Goal: Task Accomplishment & Management: Manage account settings

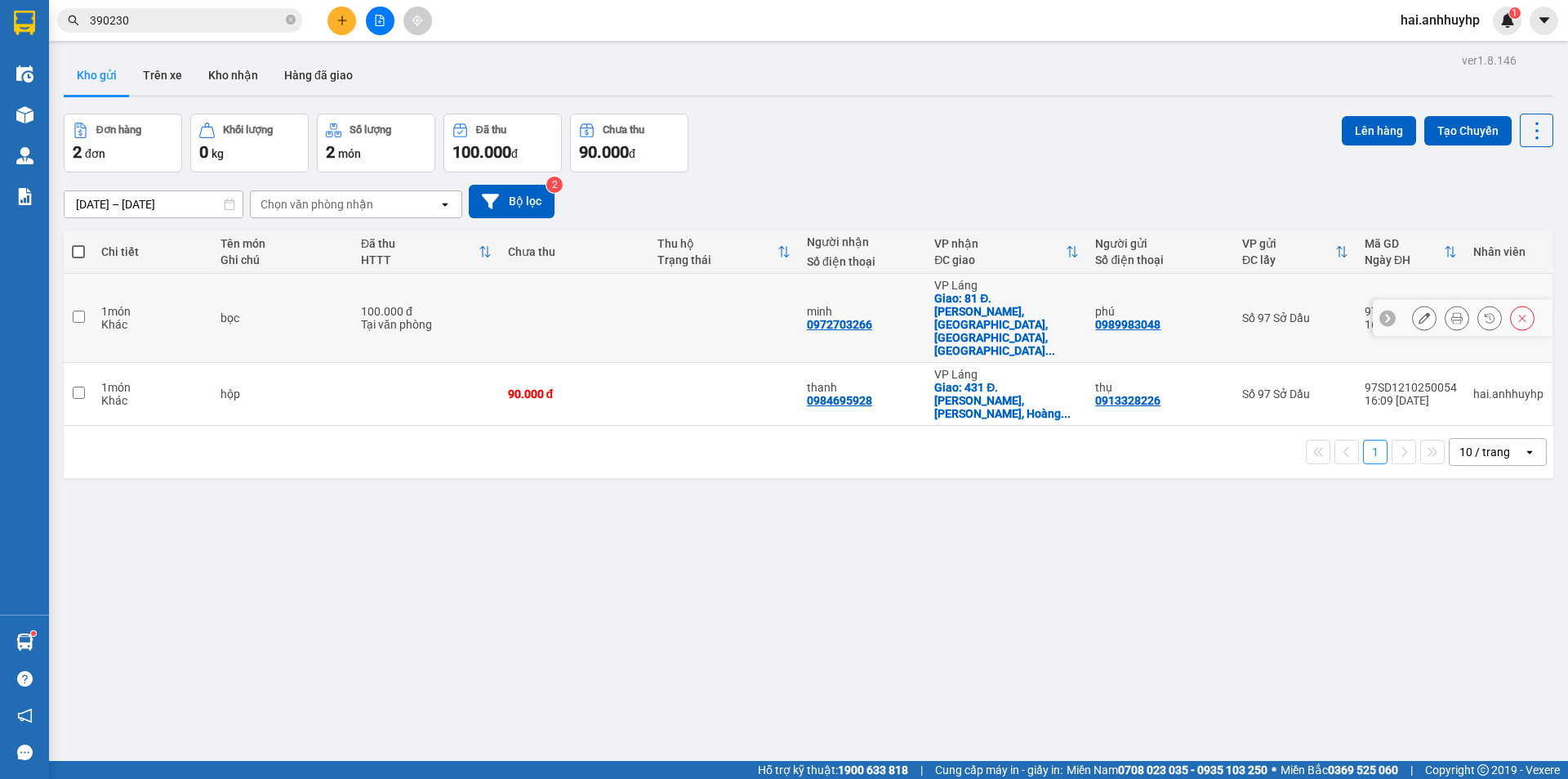
click at [80, 304] on td at bounding box center [78, 318] width 30 height 89
checkbox input "true"
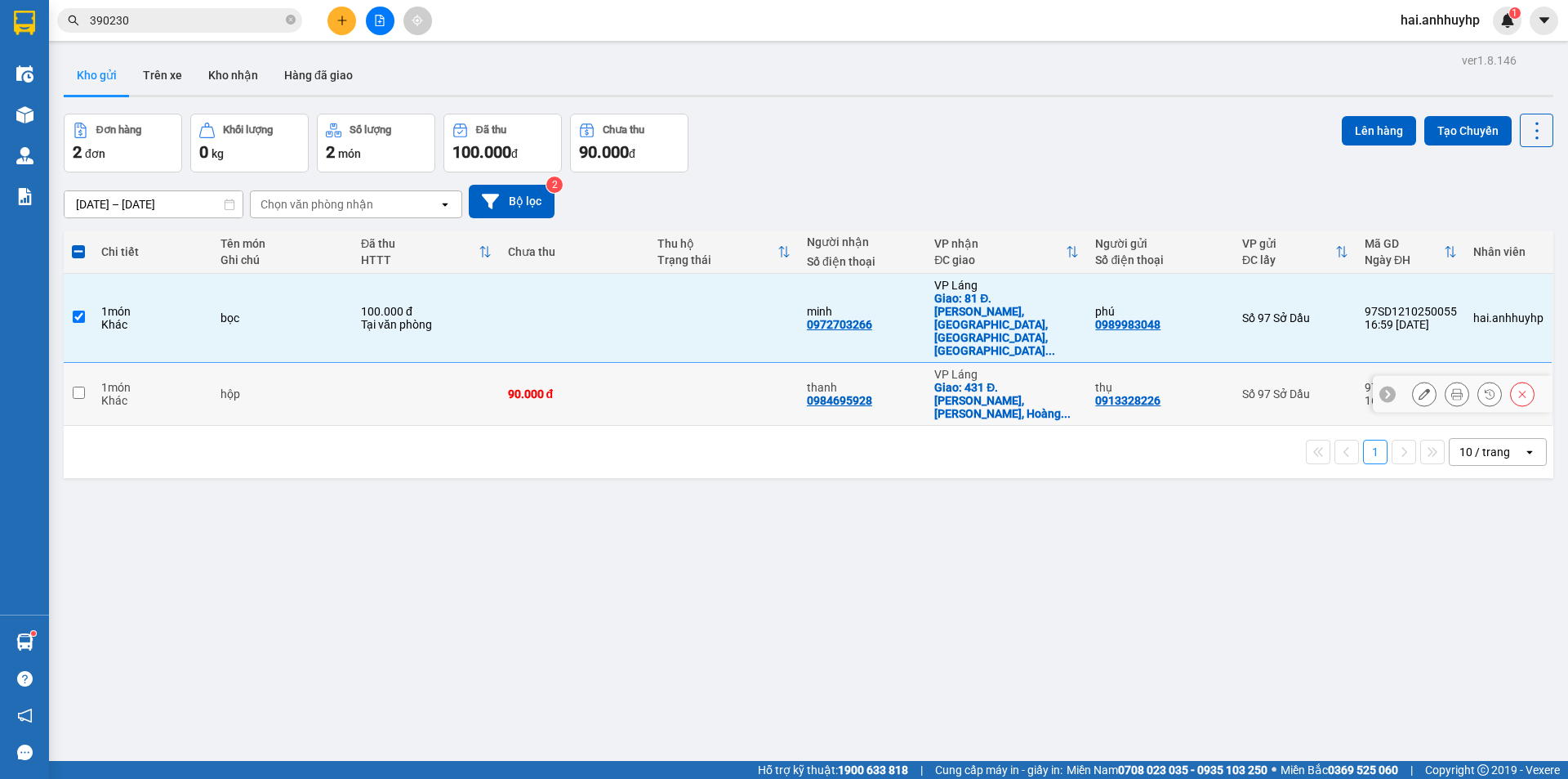
click at [78, 387] on input "checkbox" at bounding box center [78, 392] width 12 height 12
checkbox input "true"
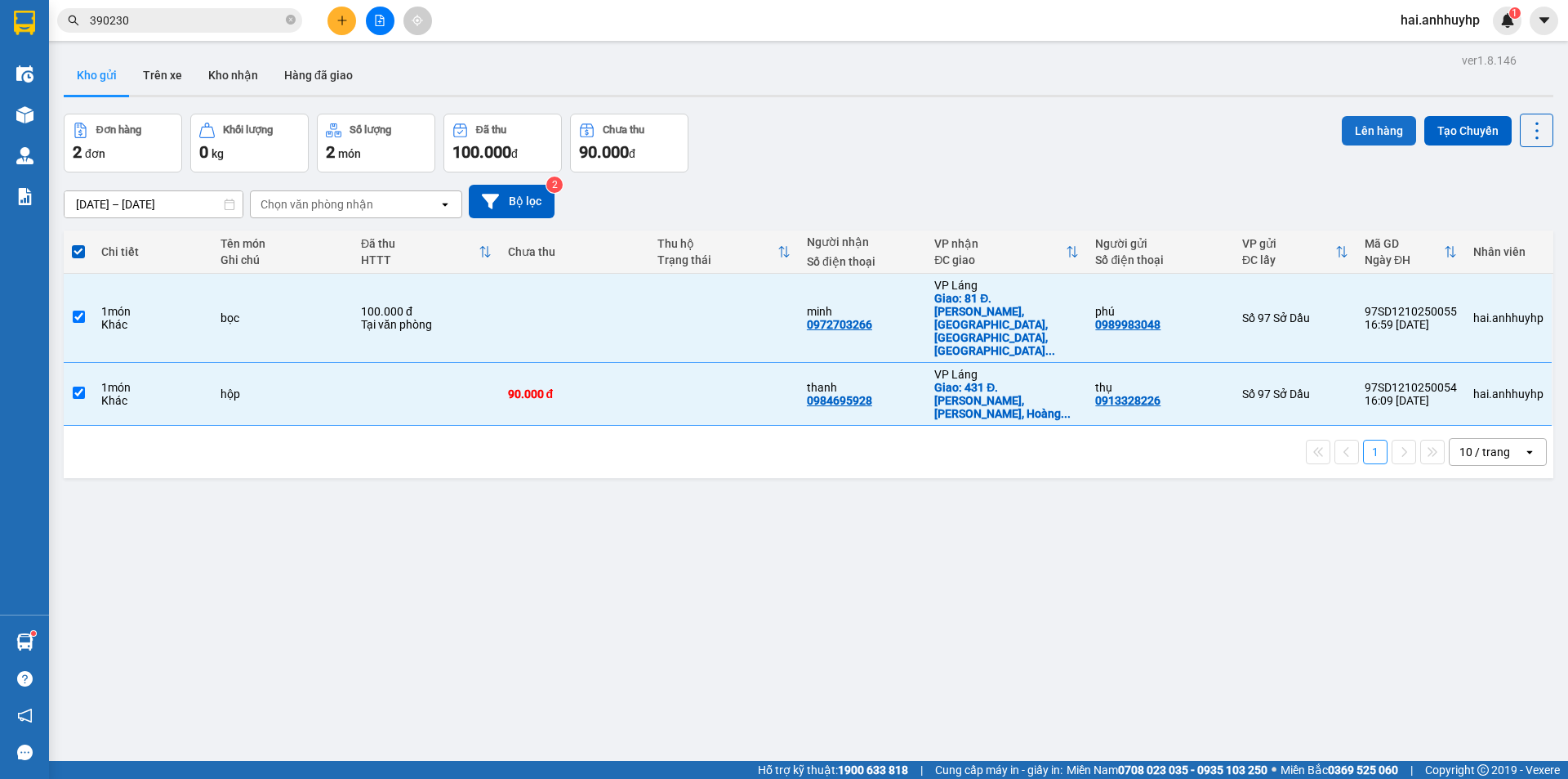
click at [1345, 123] on button "Lên hàng" at bounding box center [1379, 131] width 74 height 30
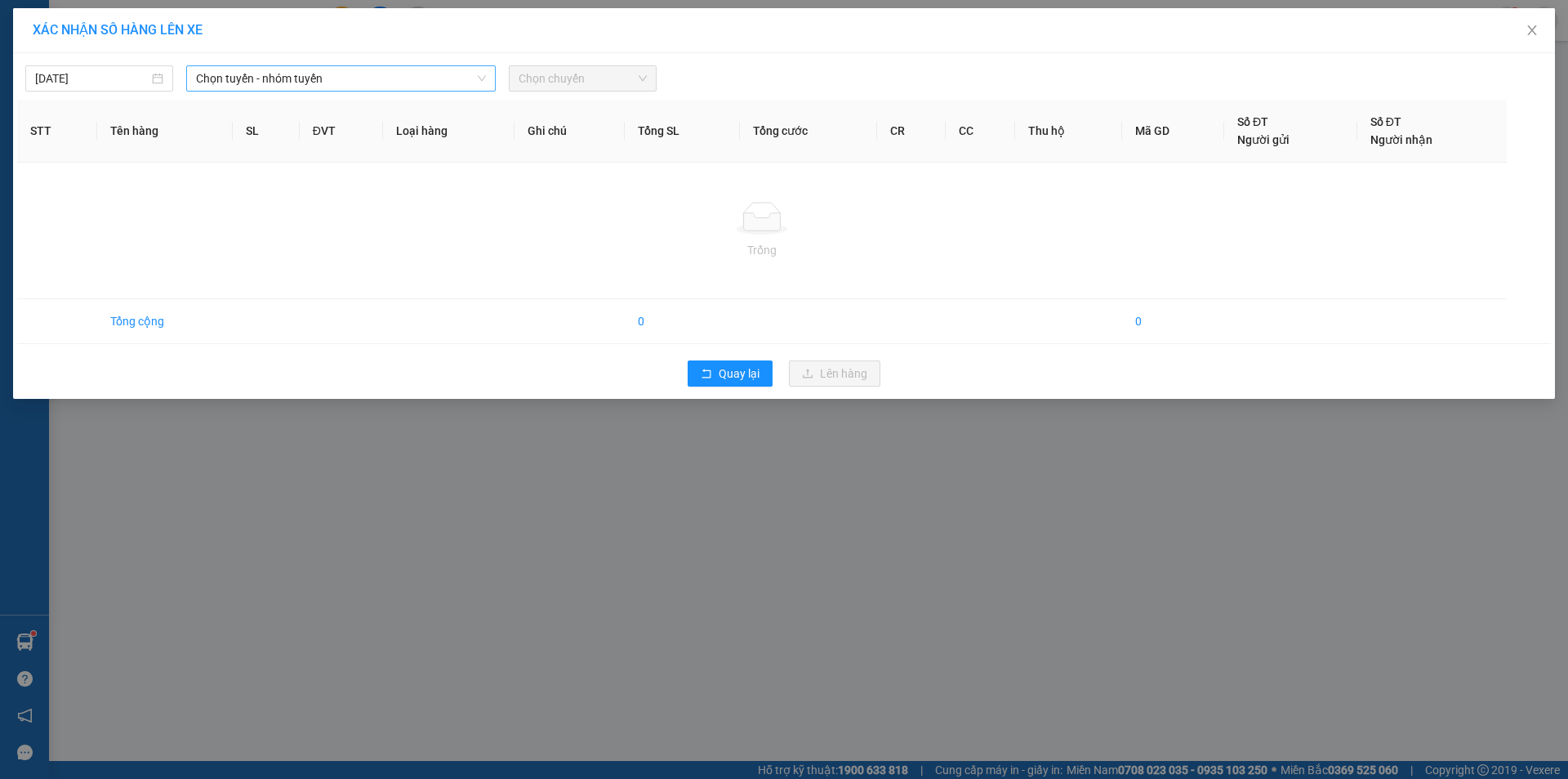
click at [310, 76] on span "Chọn tuyến - nhóm tuyến" at bounding box center [340, 78] width 290 height 25
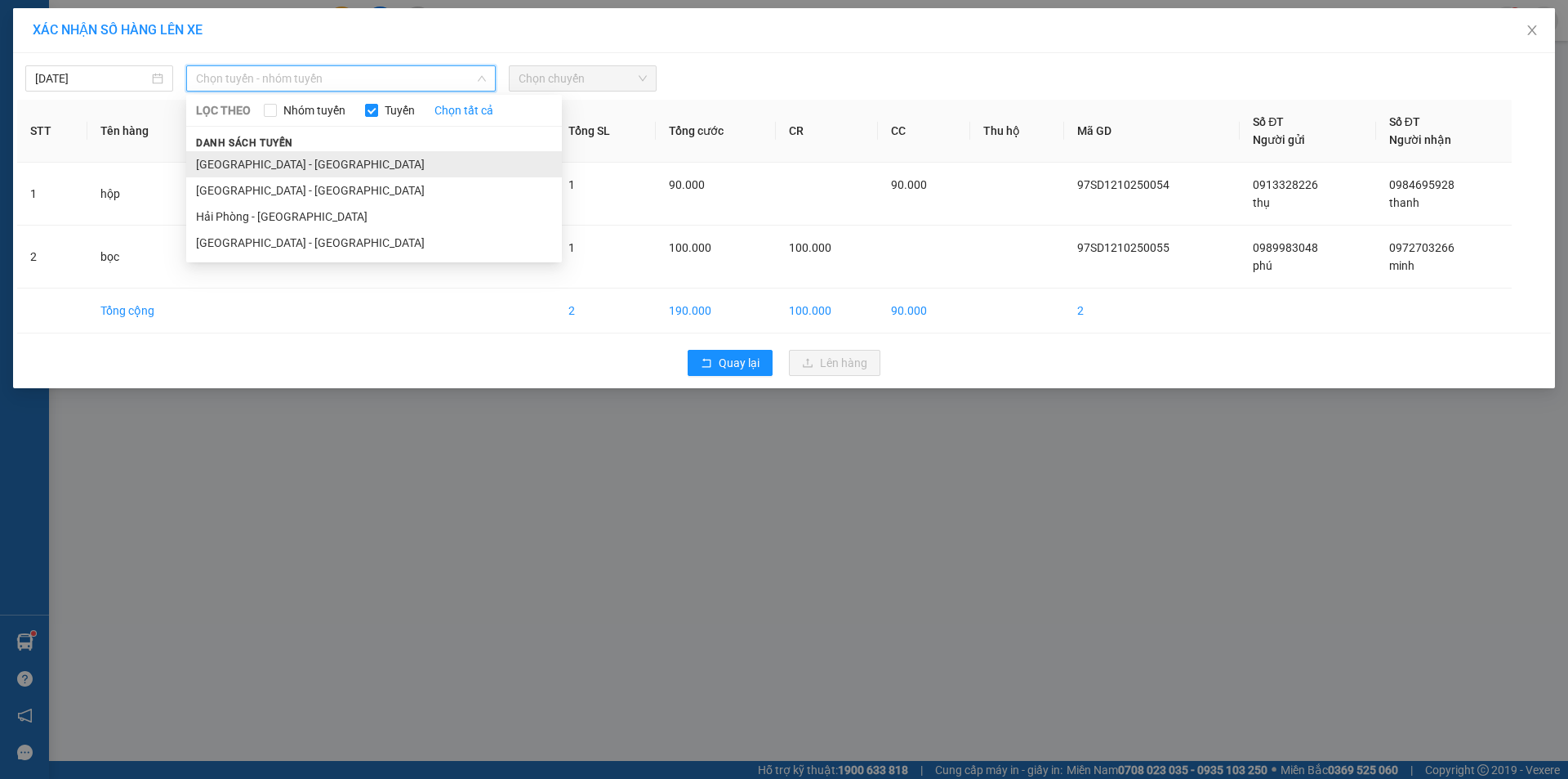
click at [241, 169] on li "[GEOGRAPHIC_DATA] - [GEOGRAPHIC_DATA]" at bounding box center [374, 164] width 376 height 26
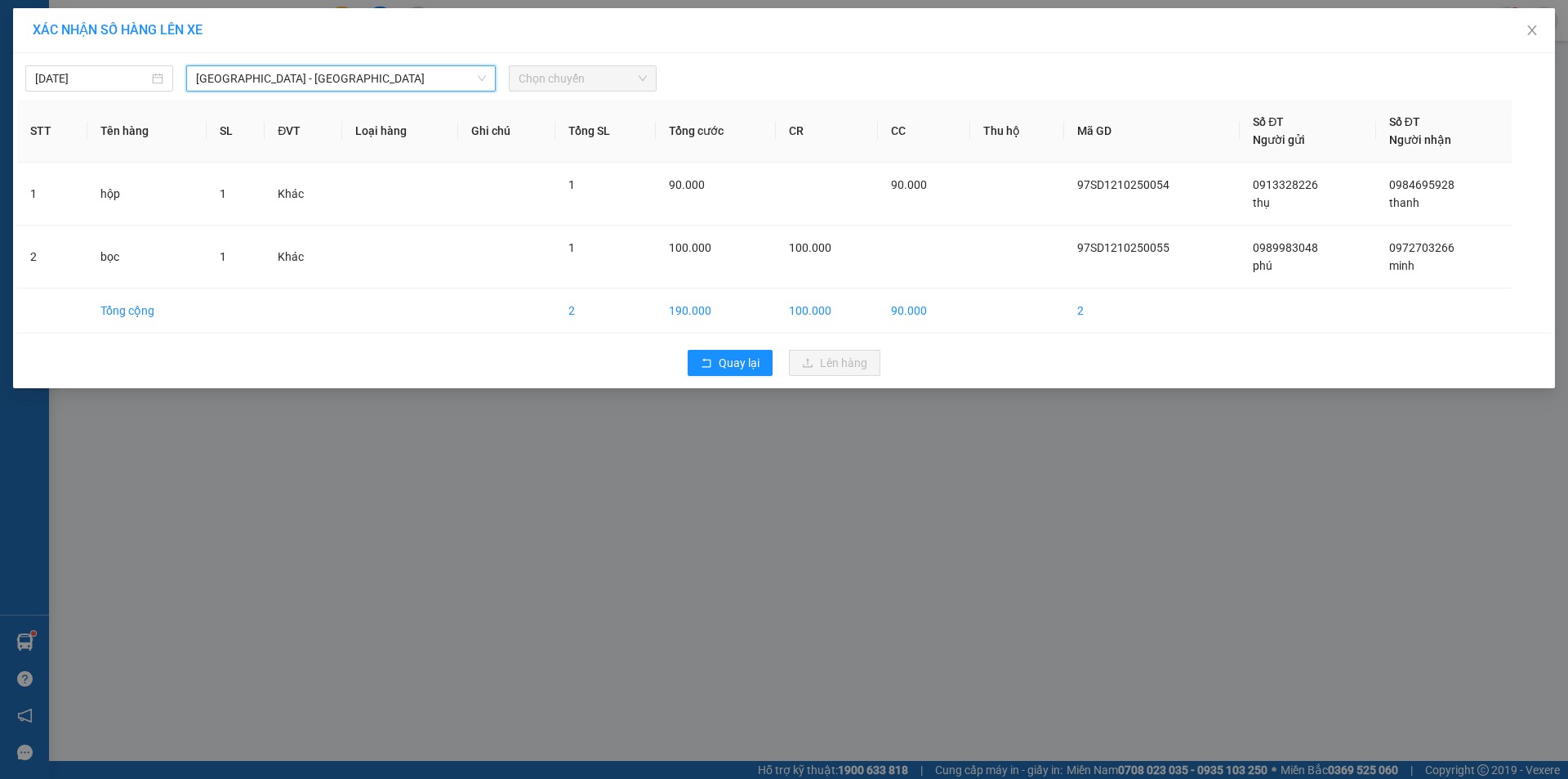
click at [552, 72] on span "Chọn chuyến" at bounding box center [582, 78] width 128 height 25
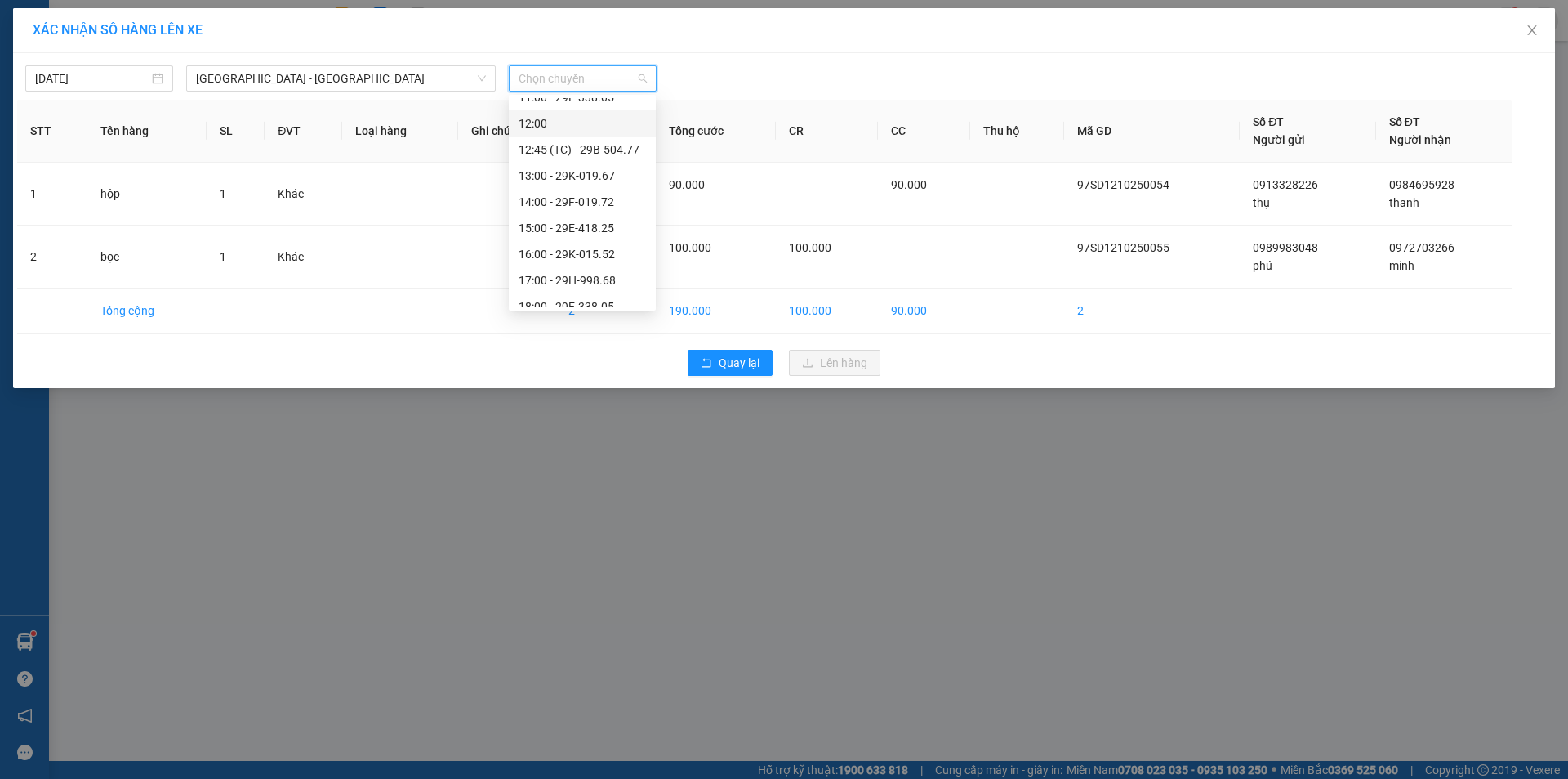
scroll to position [314, 0]
click at [570, 211] on div "18:00 - 29E-338.05" at bounding box center [582, 216] width 127 height 18
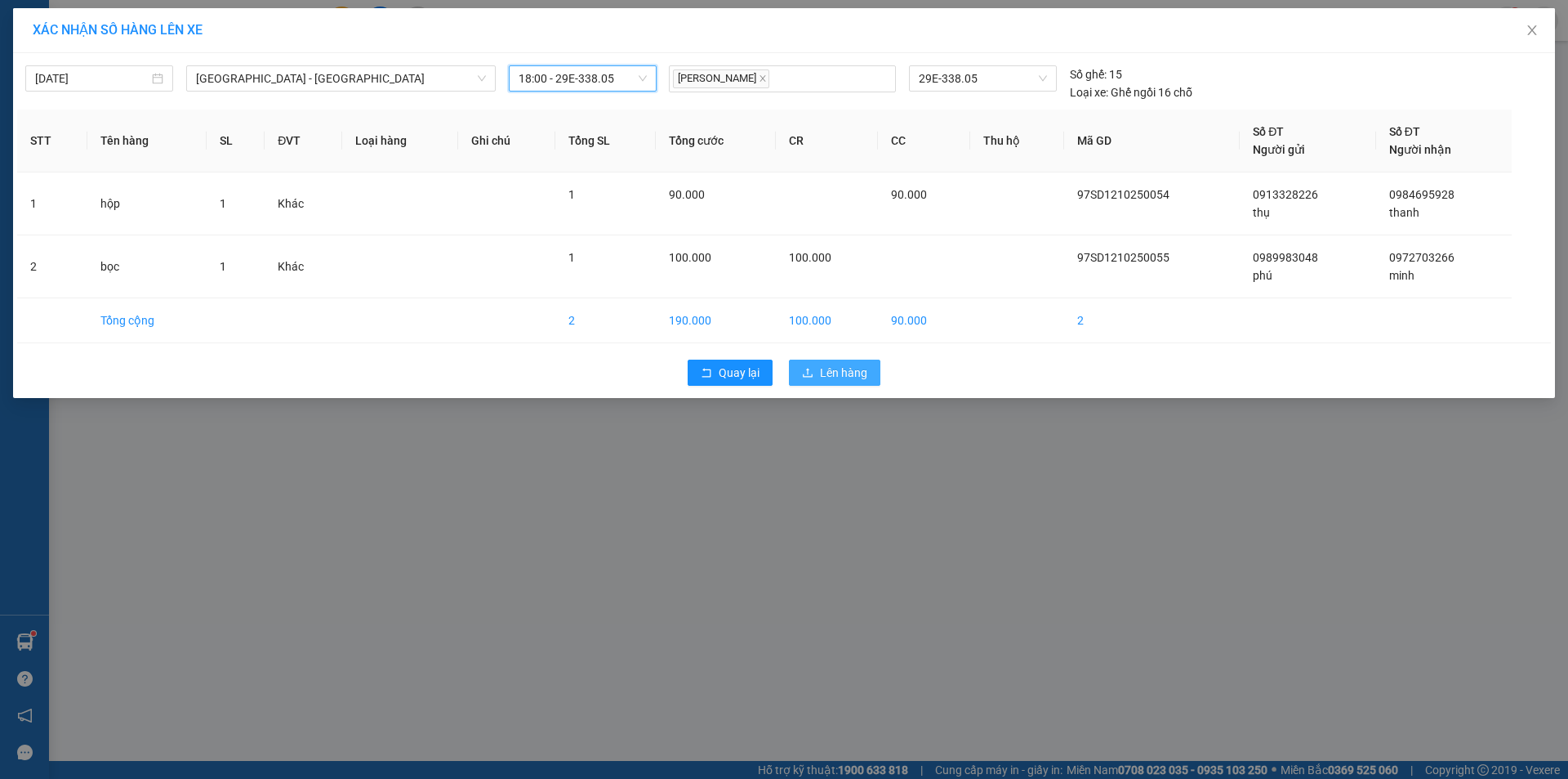
click at [823, 359] on button "Lên hàng" at bounding box center [835, 373] width 92 height 26
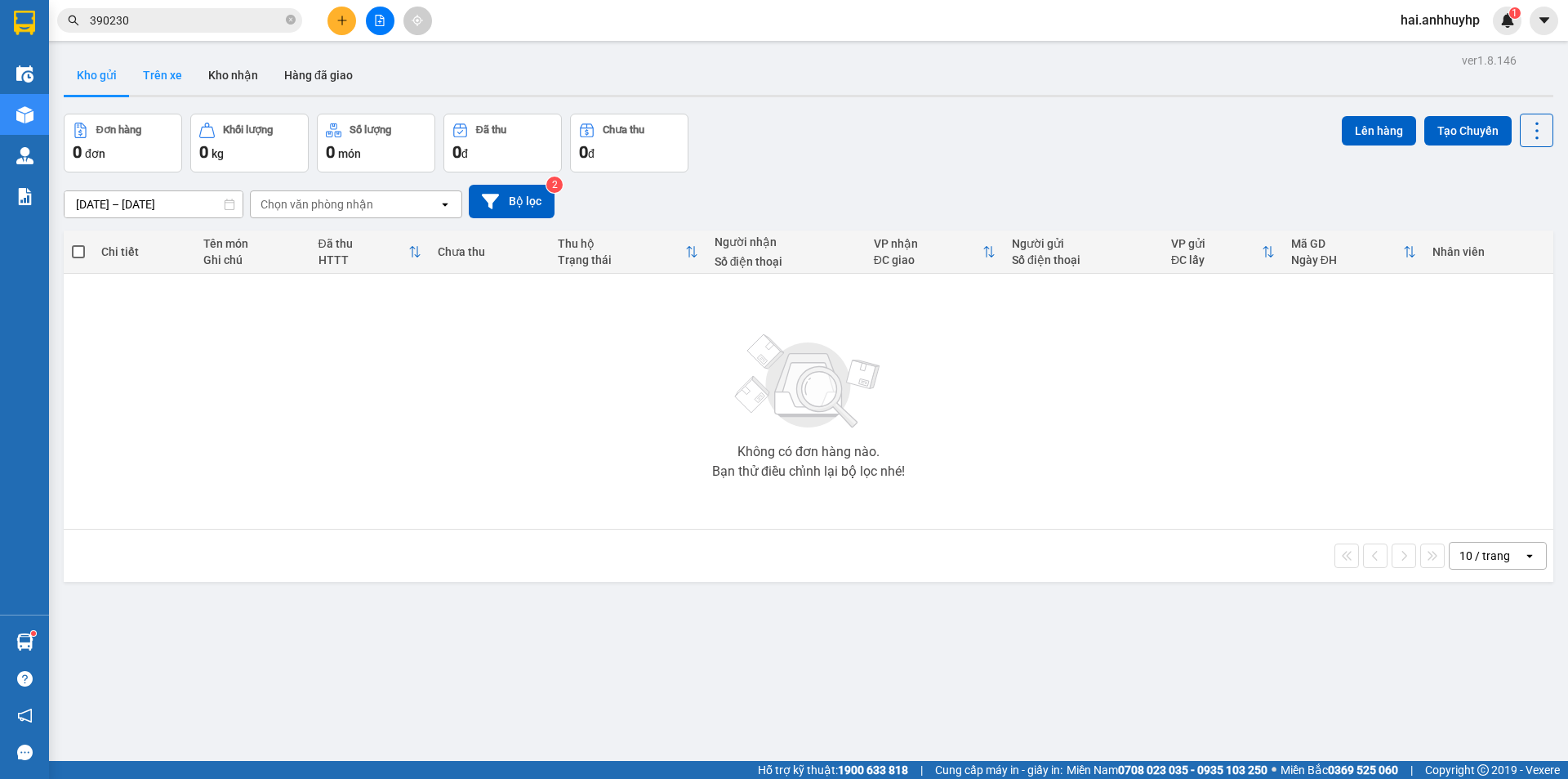
click at [163, 80] on button "Trên xe" at bounding box center [162, 74] width 65 height 39
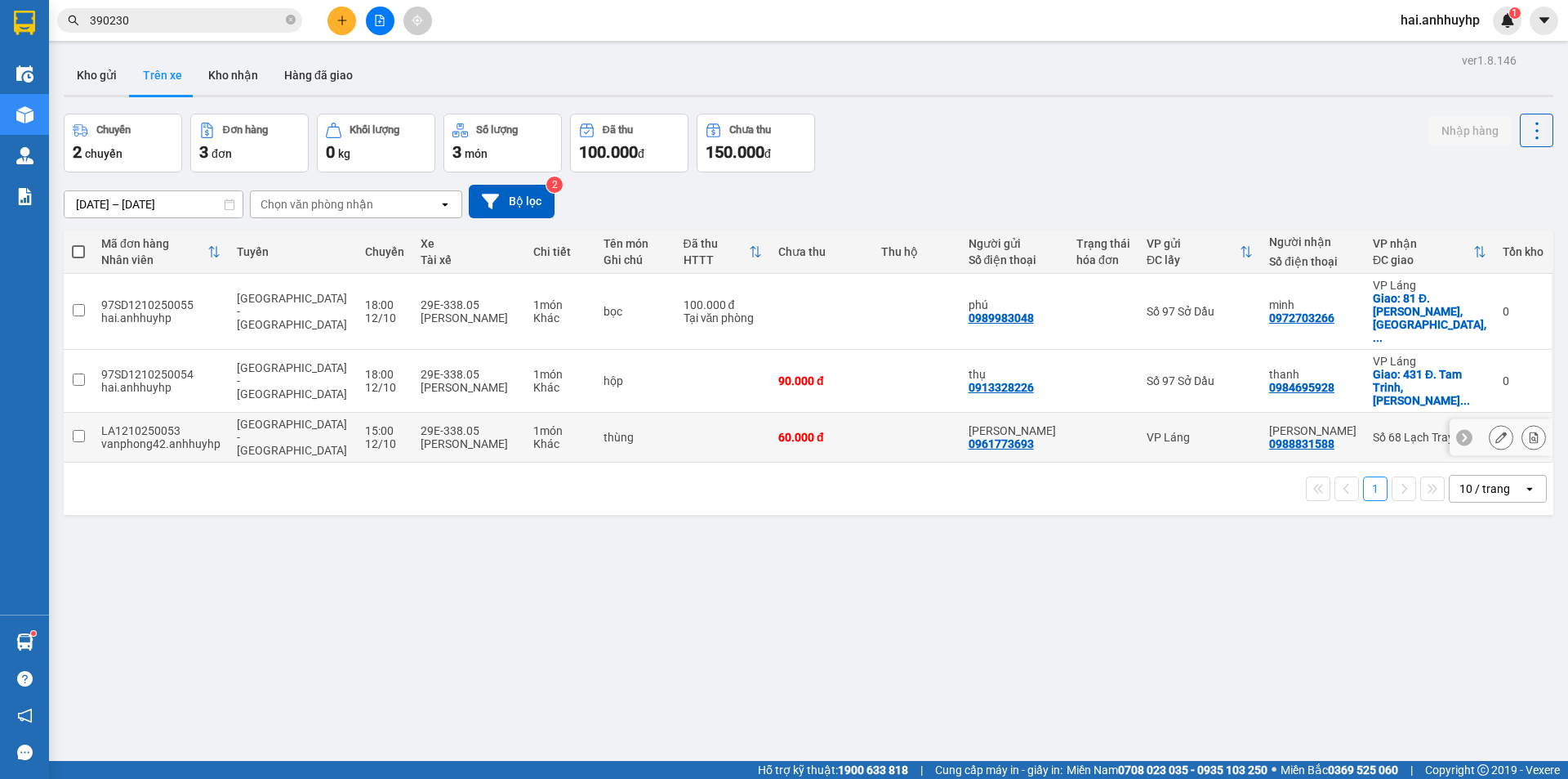
click at [78, 430] on input "checkbox" at bounding box center [78, 435] width 12 height 12
checkbox input "true"
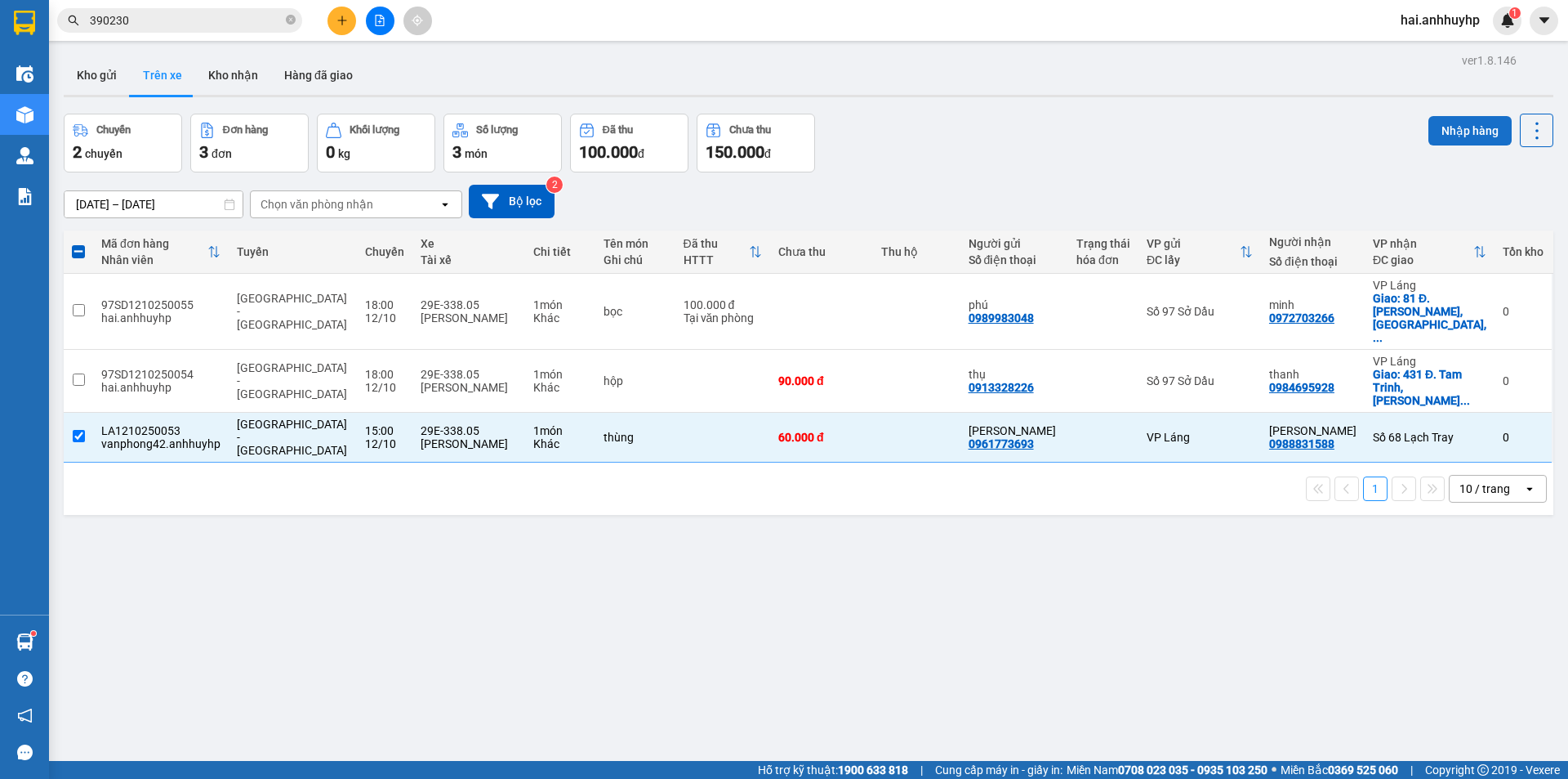
click at [1472, 129] on button "Nhập hàng" at bounding box center [1470, 131] width 83 height 30
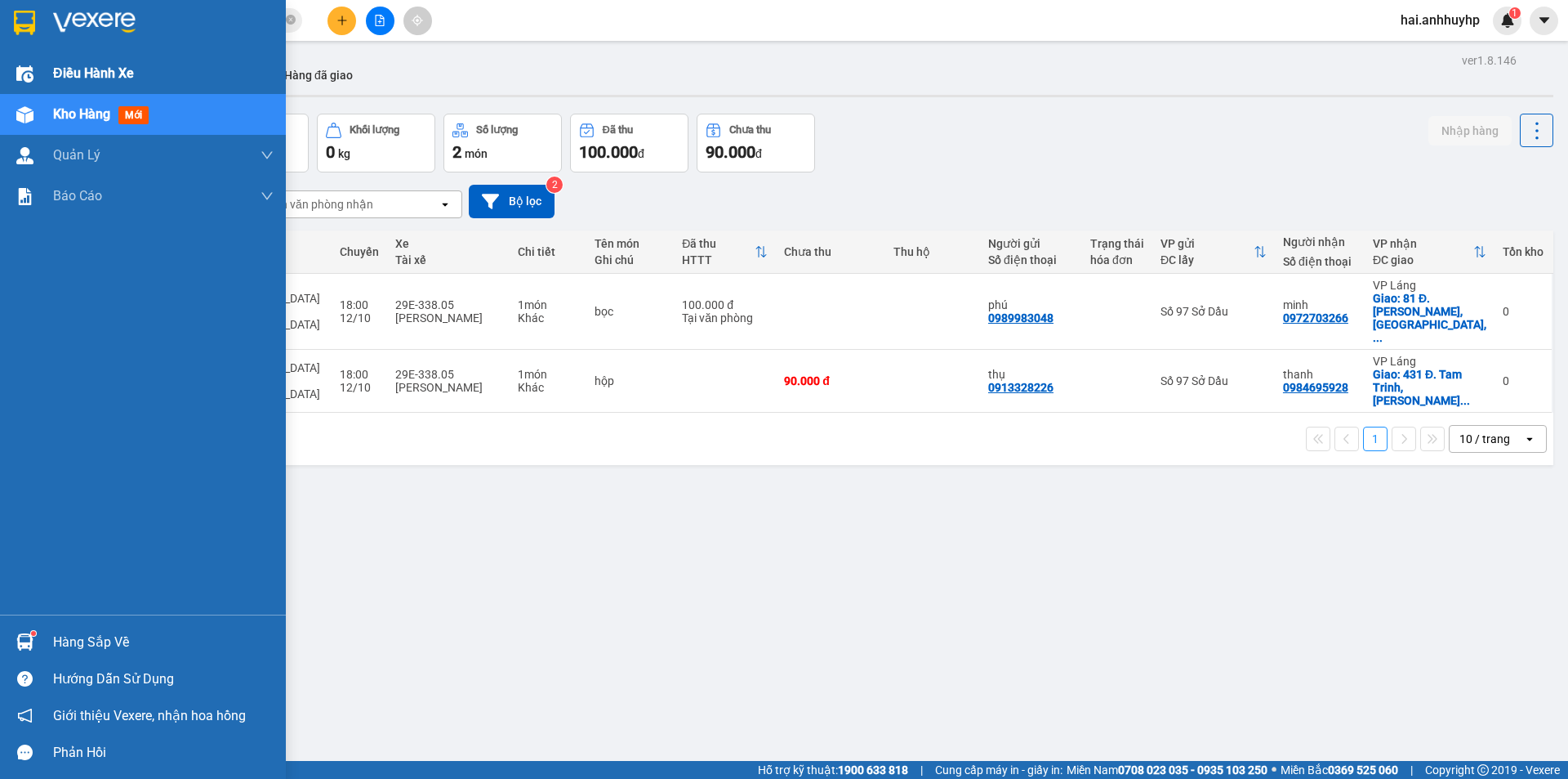
click at [107, 89] on div "Điều hành xe" at bounding box center [163, 73] width 220 height 40
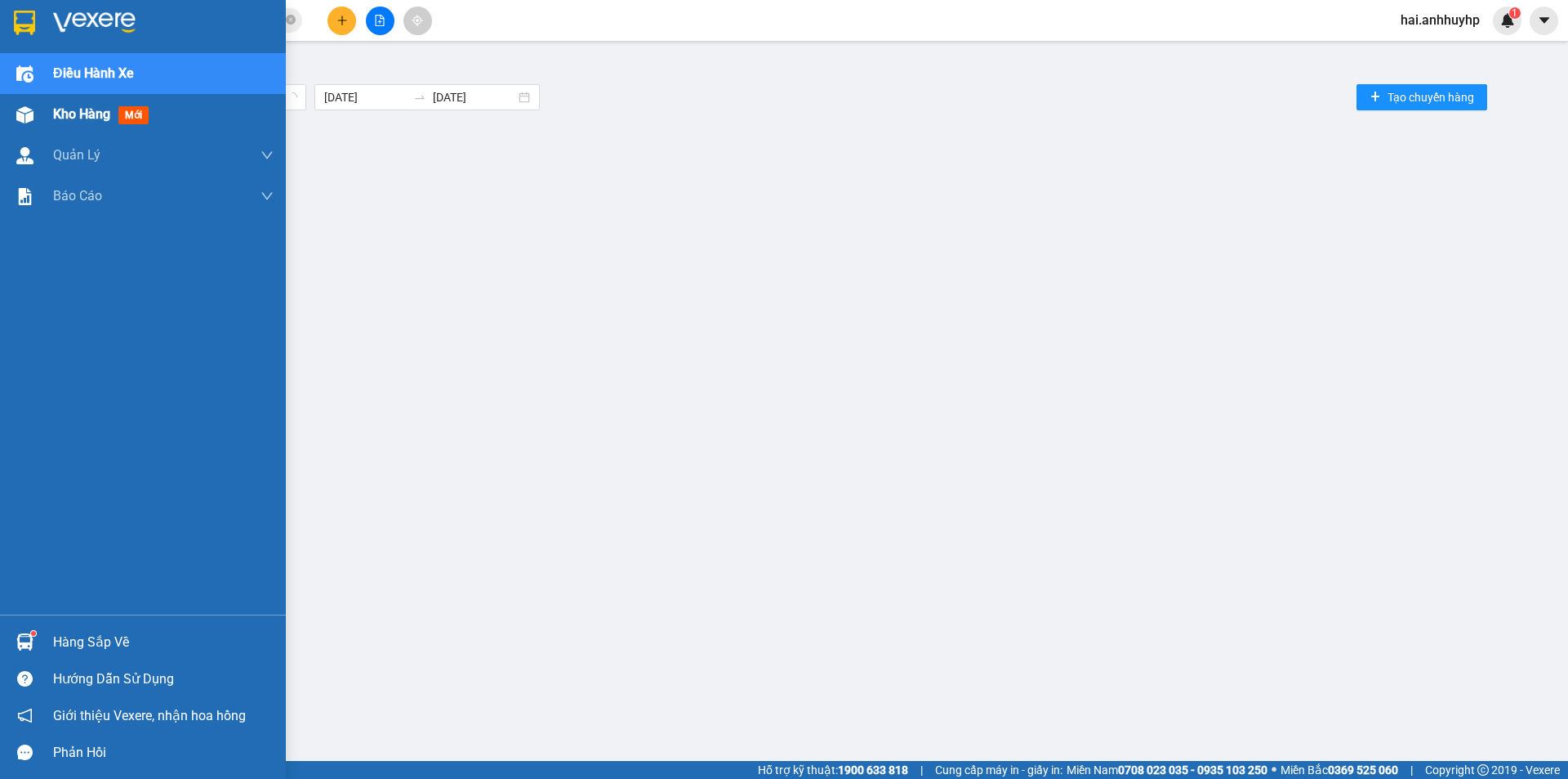
click at [76, 110] on span "Kho hàng" at bounding box center [81, 114] width 57 height 16
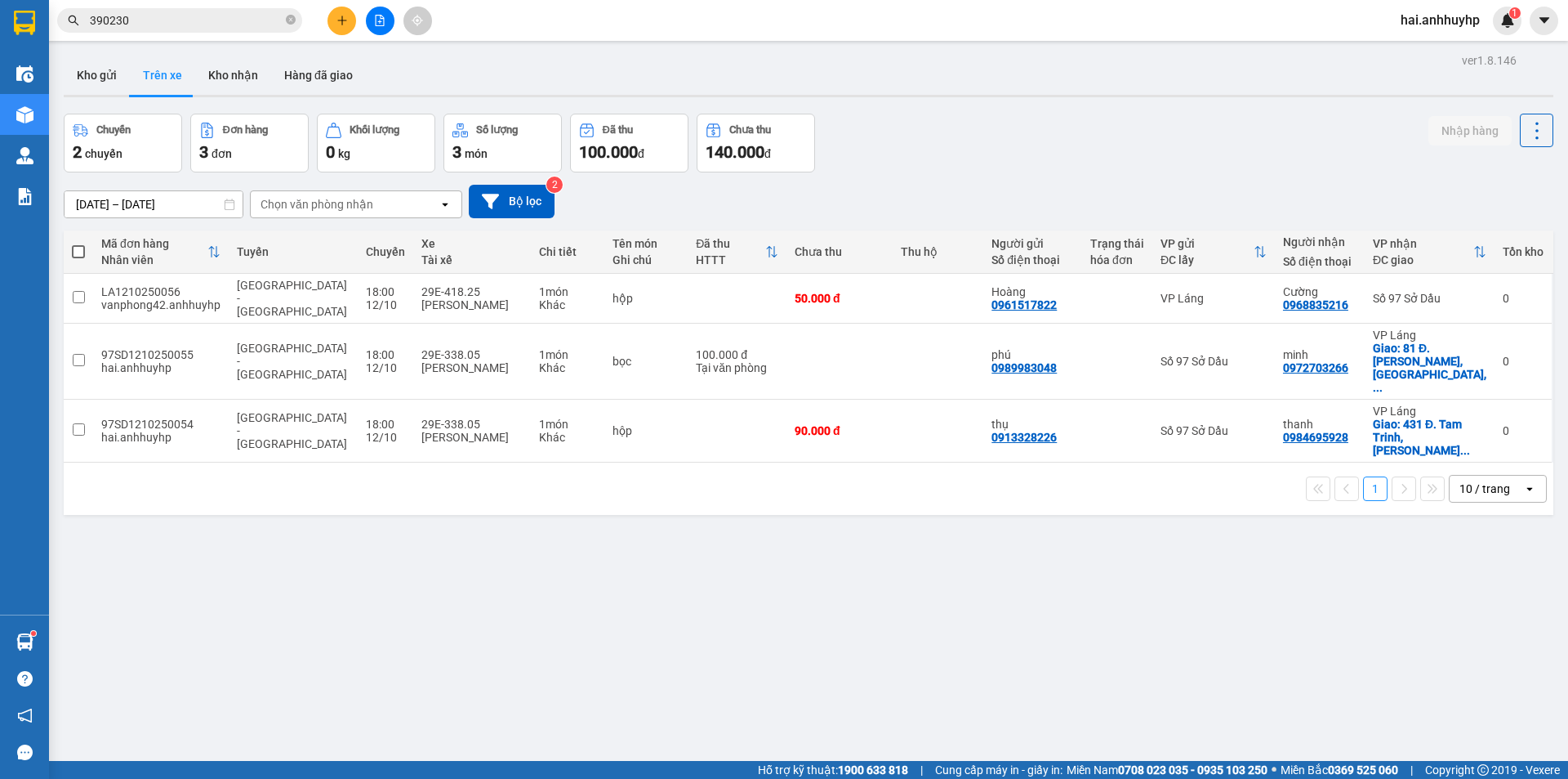
click at [287, 18] on icon "close-circle" at bounding box center [291, 20] width 10 height 10
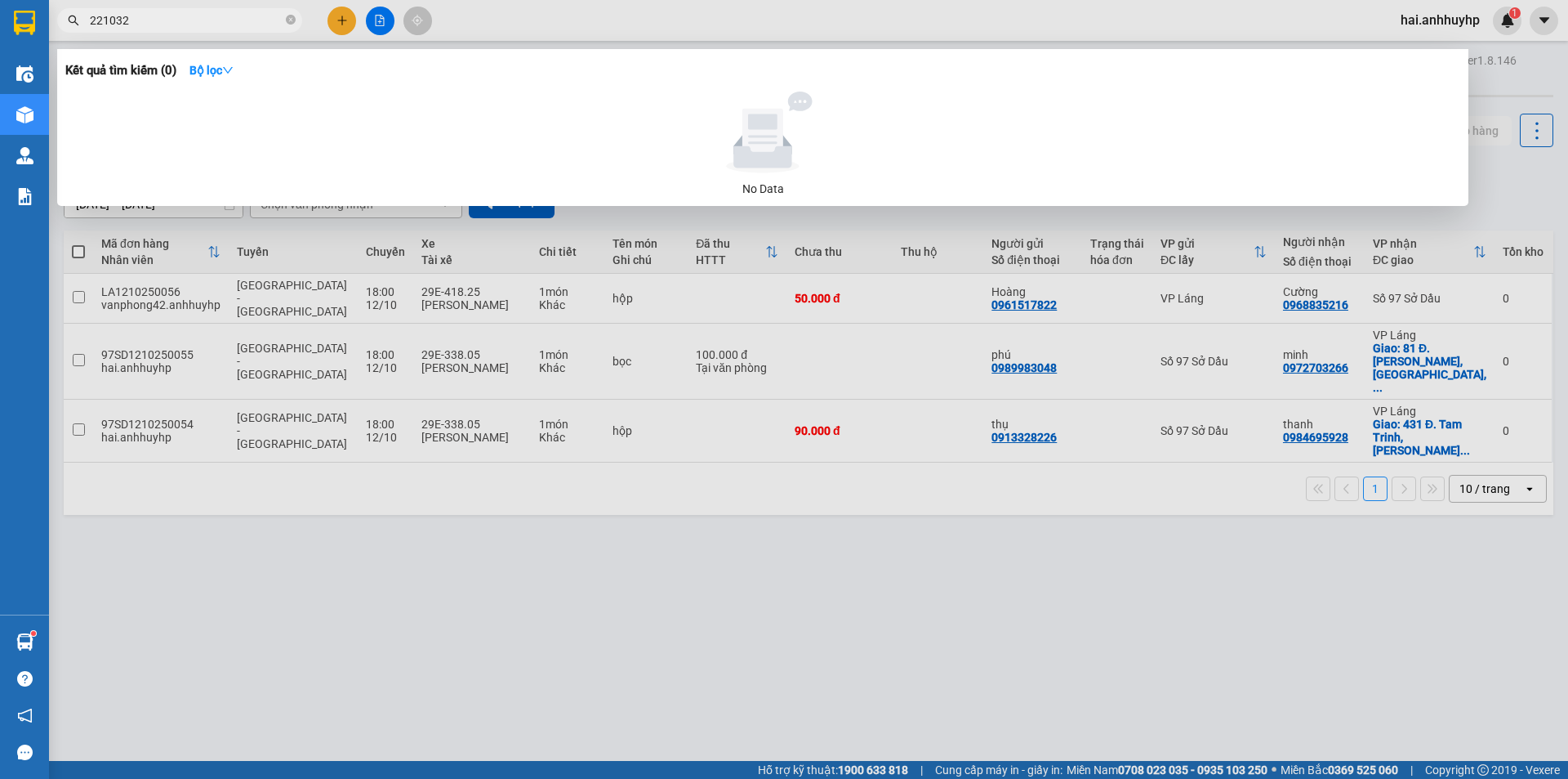
type input "221032"
click at [467, 563] on div at bounding box center [784, 389] width 1568 height 779
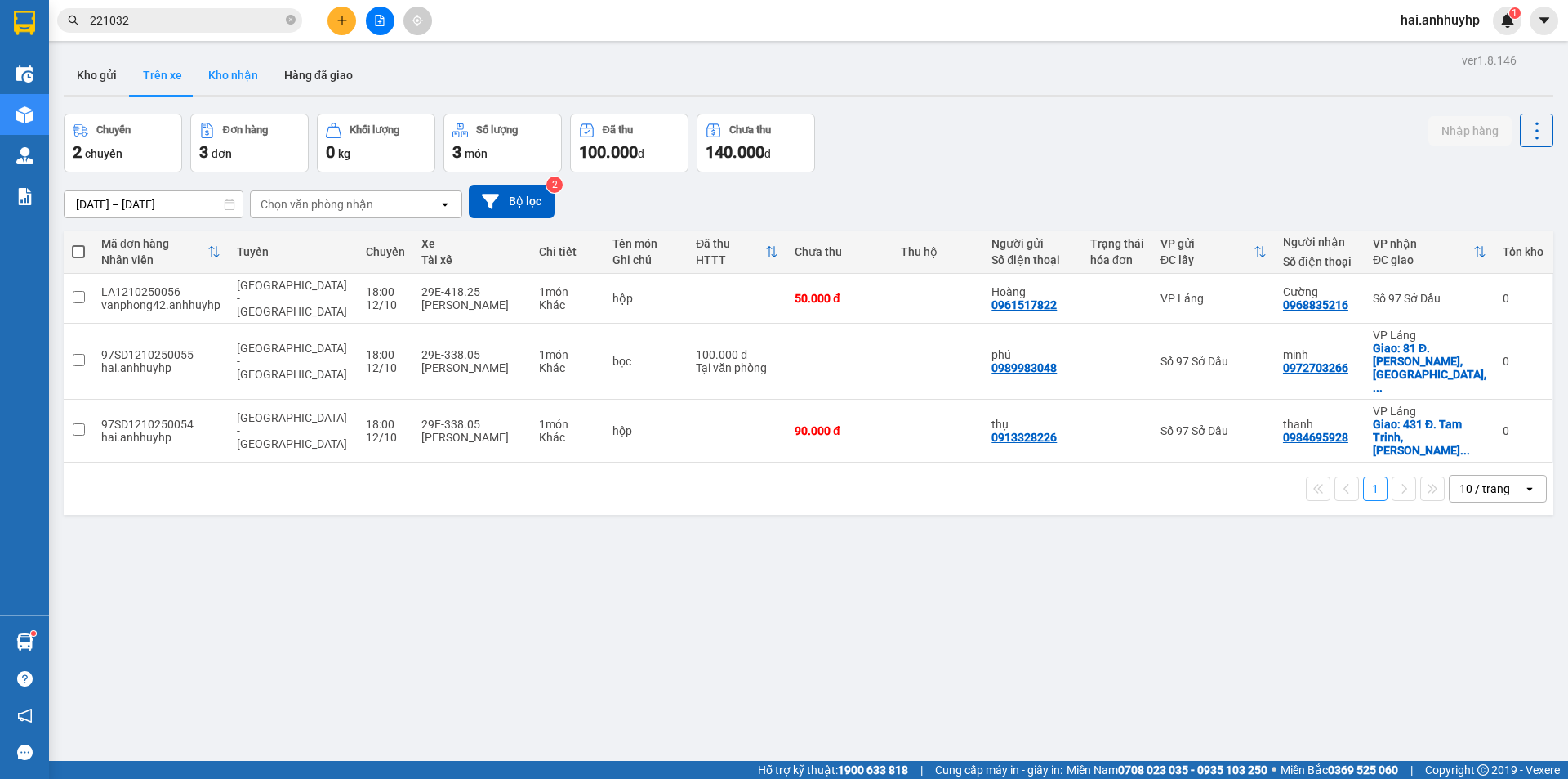
click at [246, 78] on button "Kho nhận" at bounding box center [233, 74] width 76 height 39
type input "[DATE] – [DATE]"
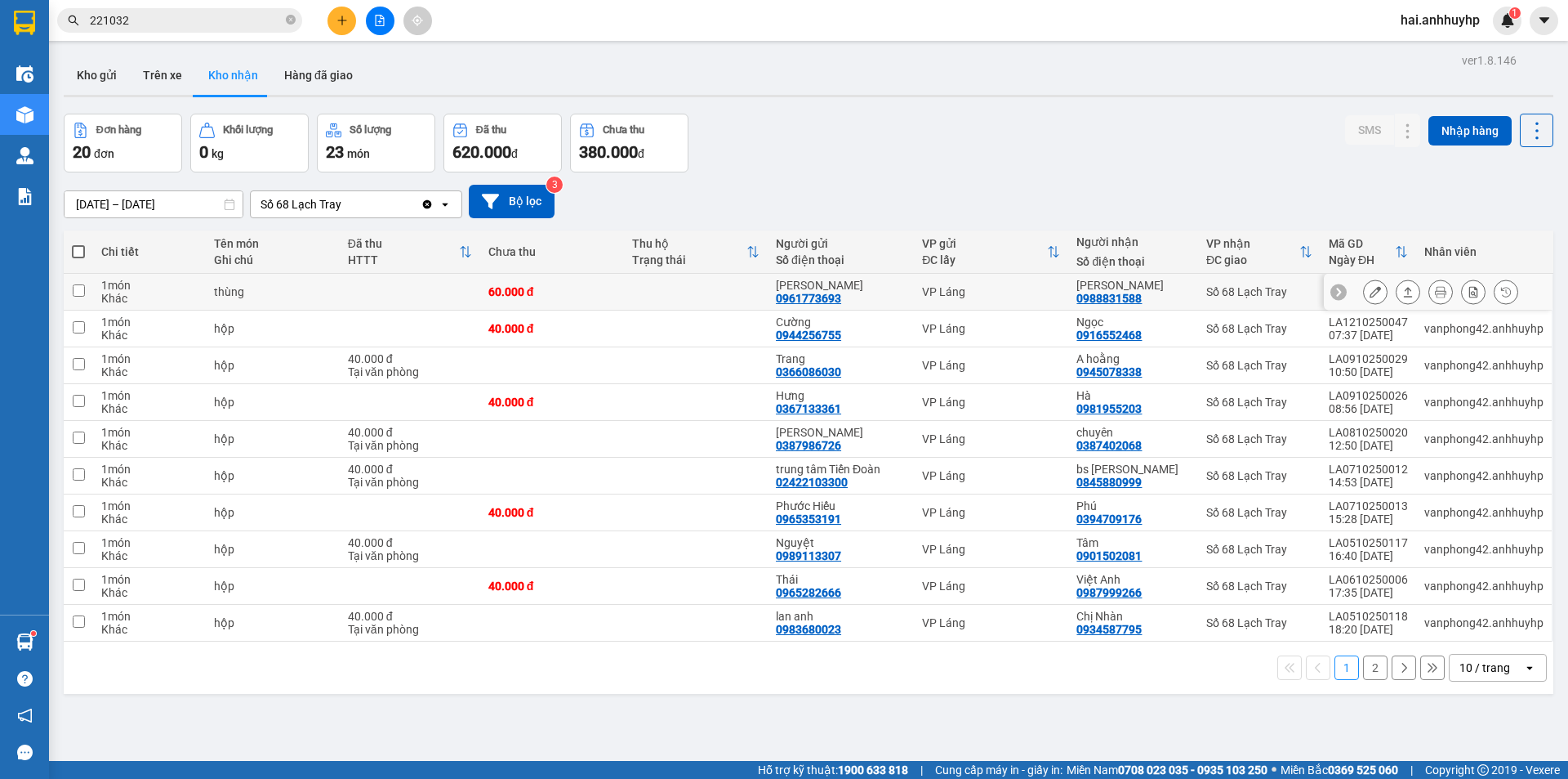
click at [73, 292] on input "checkbox" at bounding box center [78, 290] width 12 height 12
checkbox input "true"
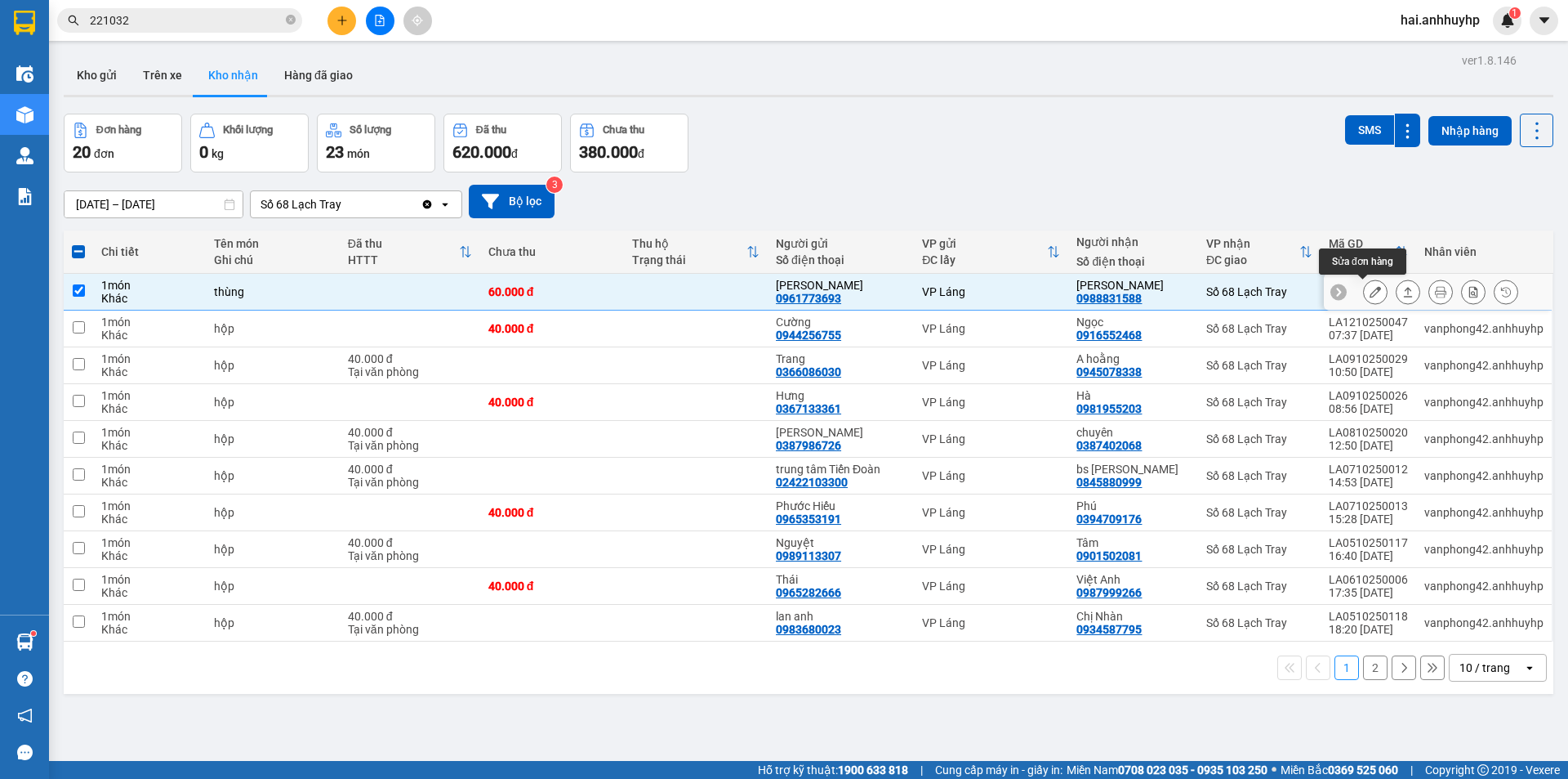
click at [1370, 287] on icon at bounding box center [1376, 292] width 12 height 12
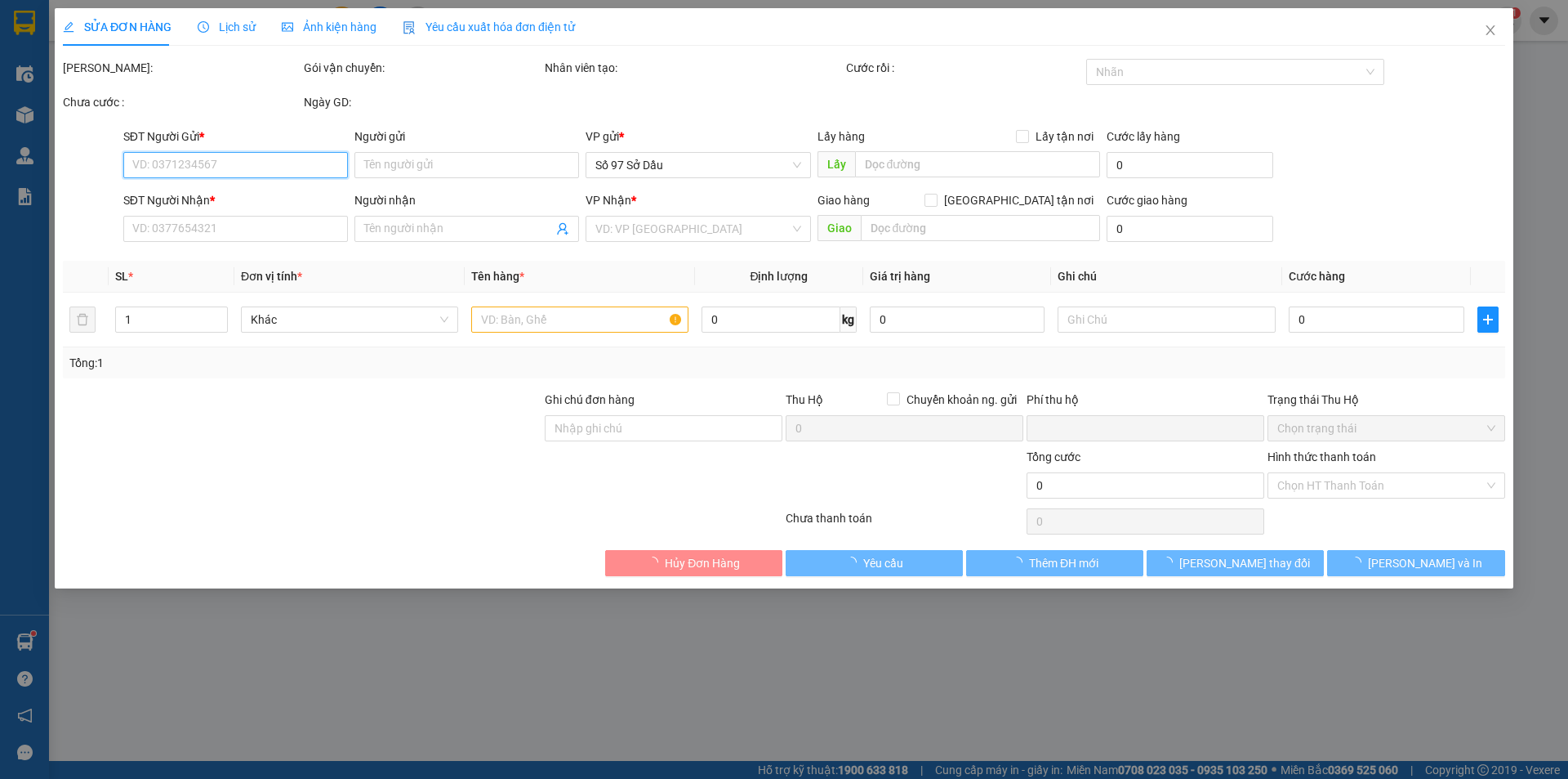
type input "0961773693"
type input "[PERSON_NAME]"
type input "0988831588"
type input "[PERSON_NAME]"
type input "0"
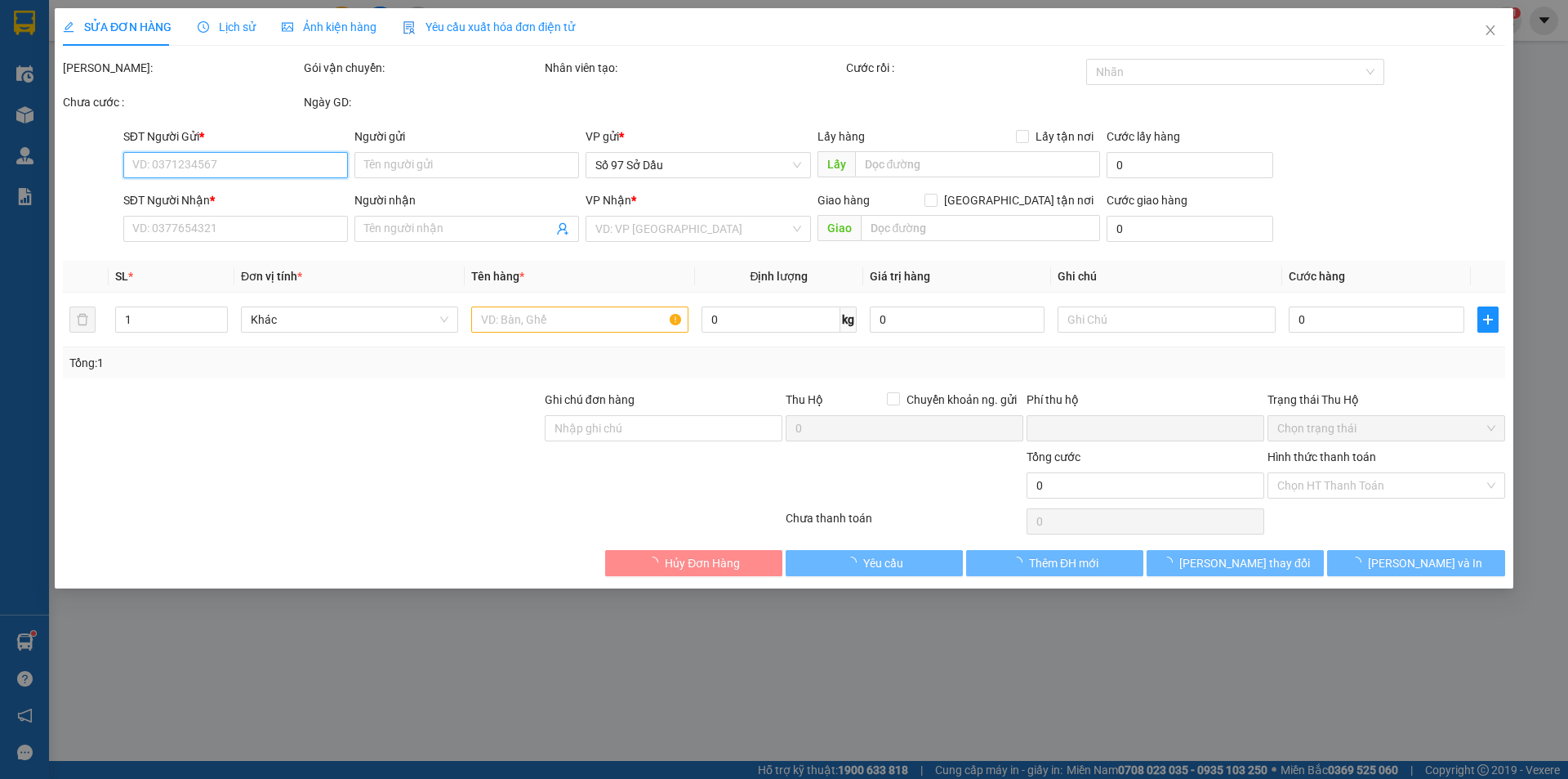
type input "60.000"
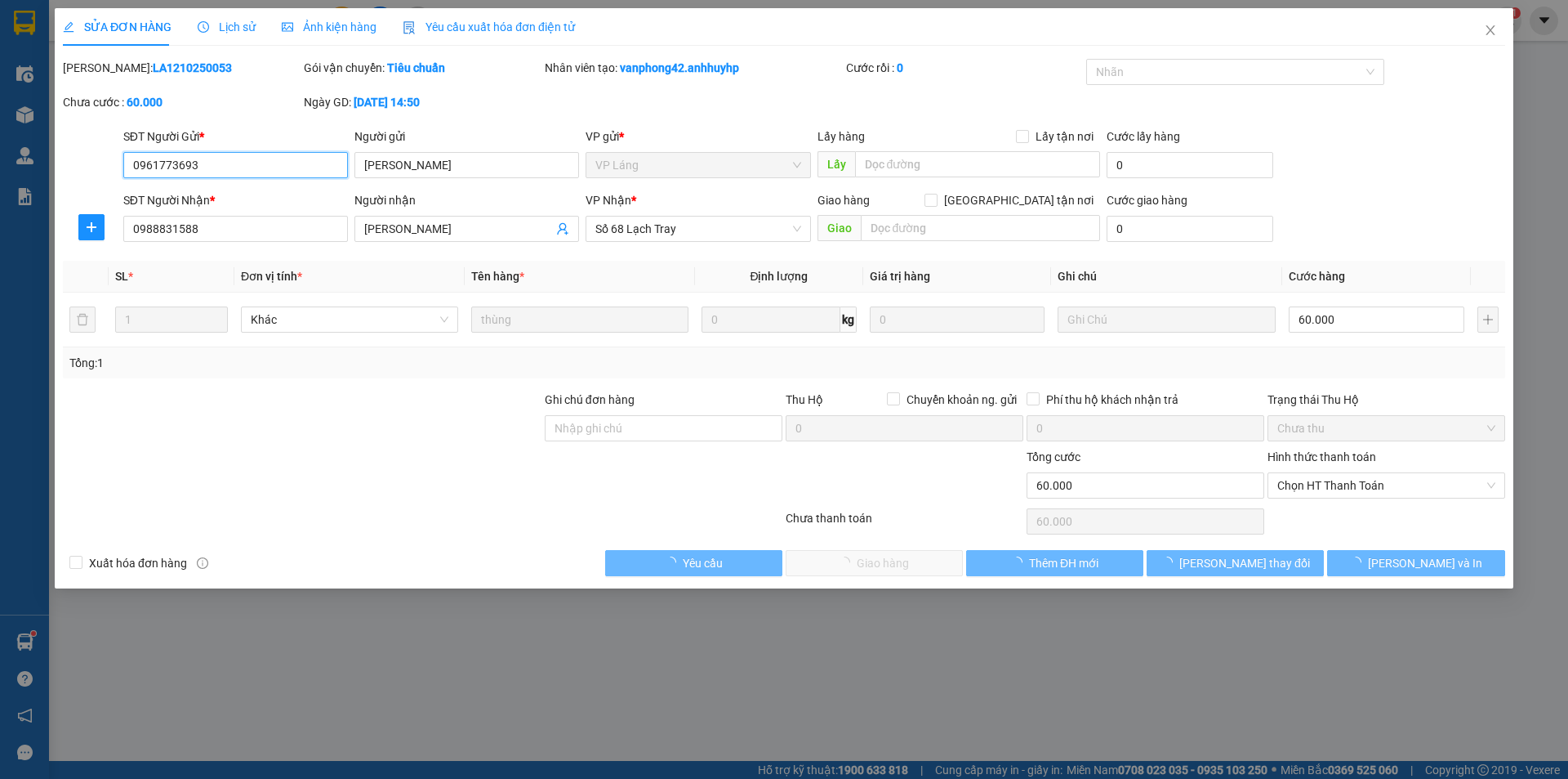
click at [1390, 484] on span "Chọn HT Thanh Toán" at bounding box center [1386, 486] width 218 height 25
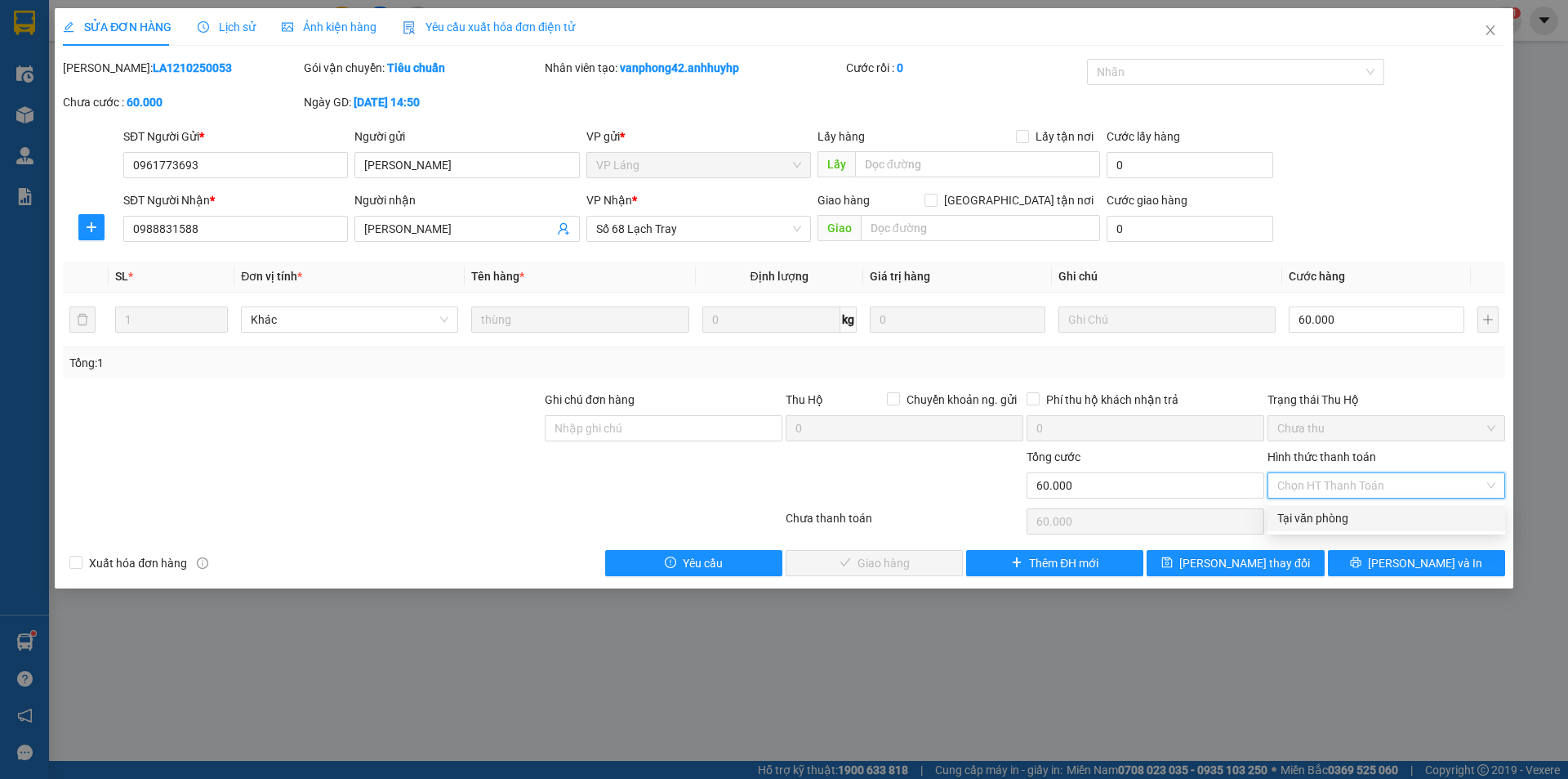
click at [1346, 524] on div "Tại văn phòng" at bounding box center [1386, 518] width 218 height 18
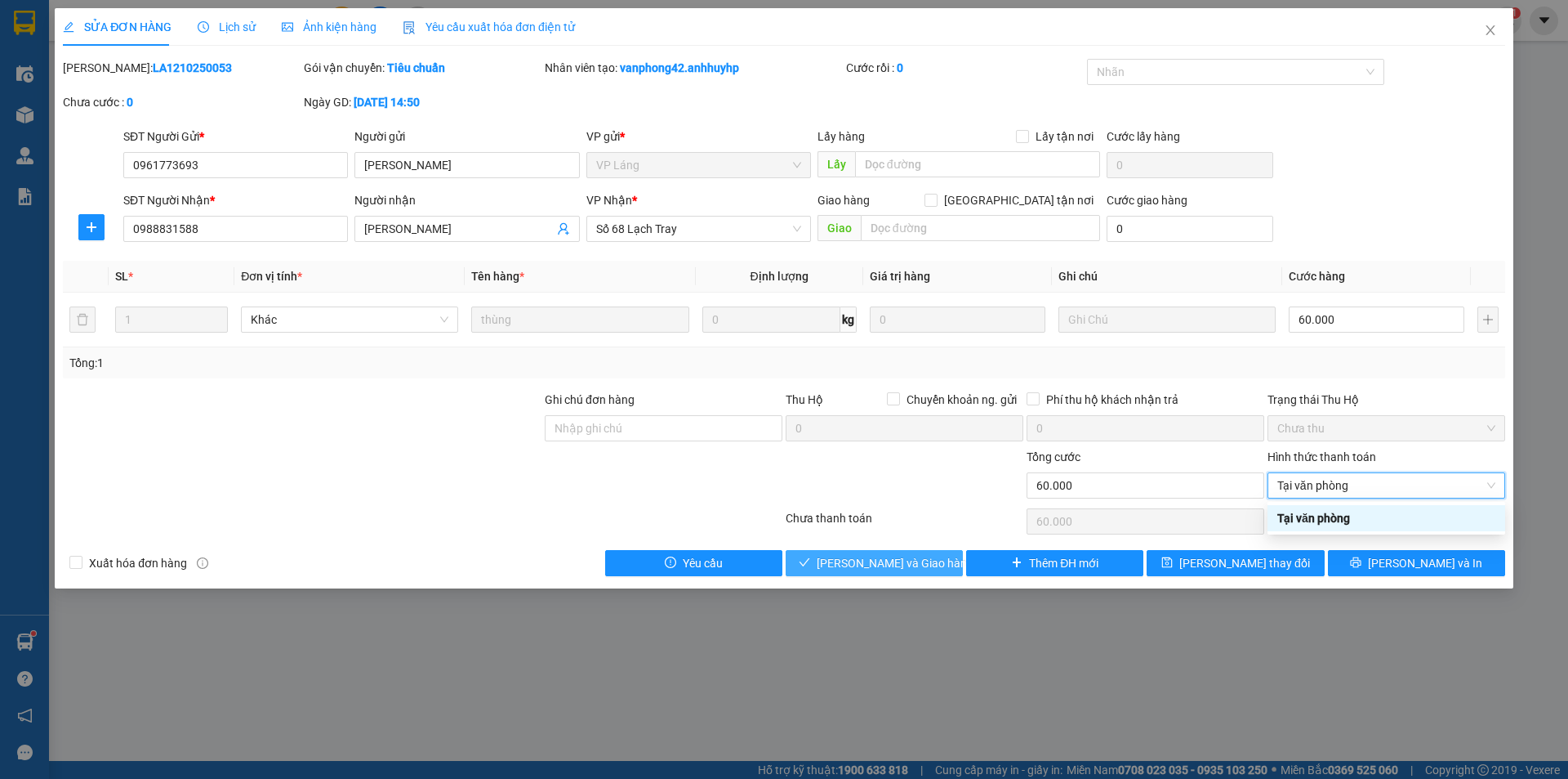
type input "0"
click at [852, 554] on span "[PERSON_NAME] và Giao hàng" at bounding box center [895, 563] width 157 height 18
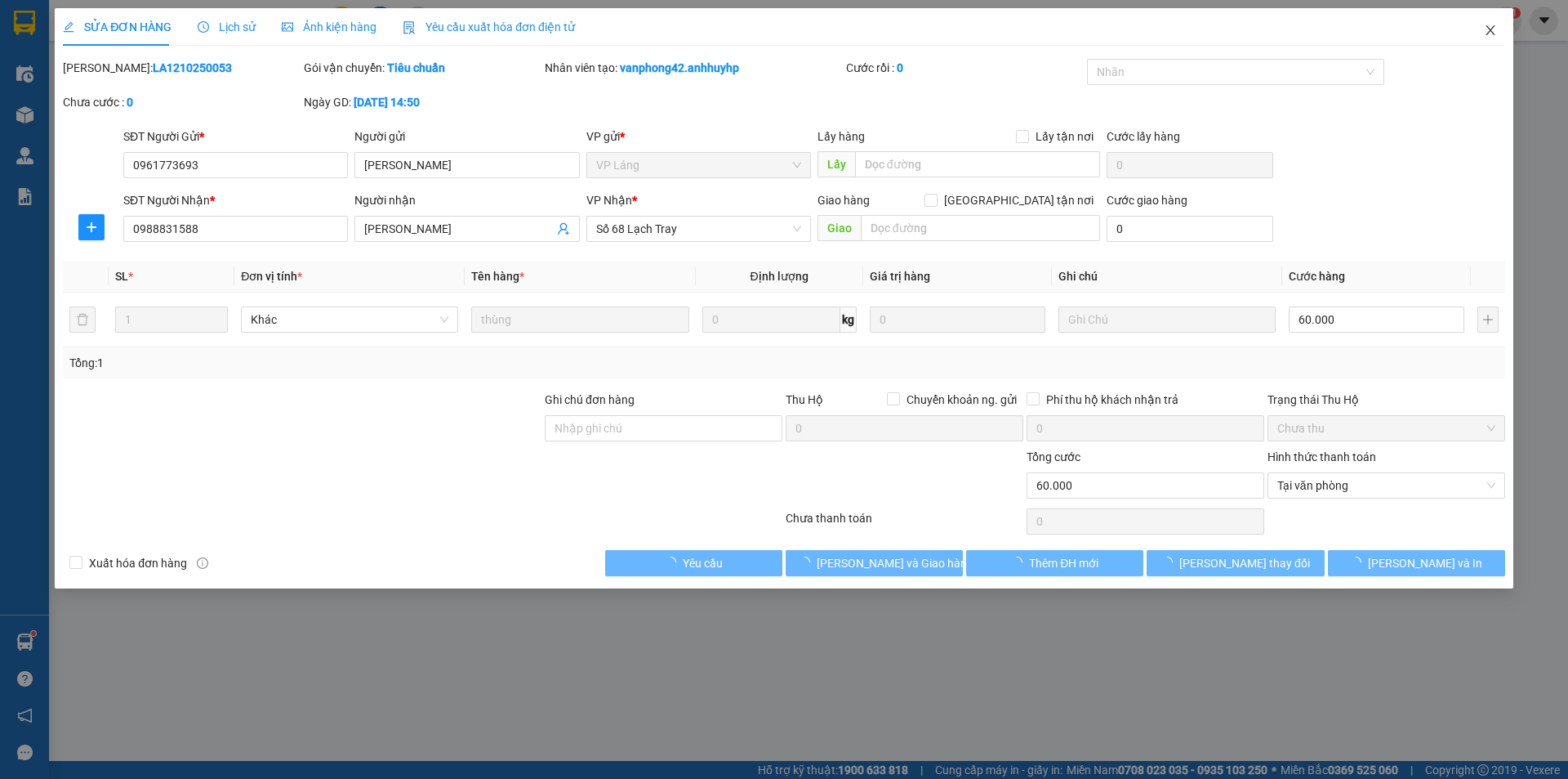
click at [1494, 28] on icon "close" at bounding box center [1490, 31] width 9 height 10
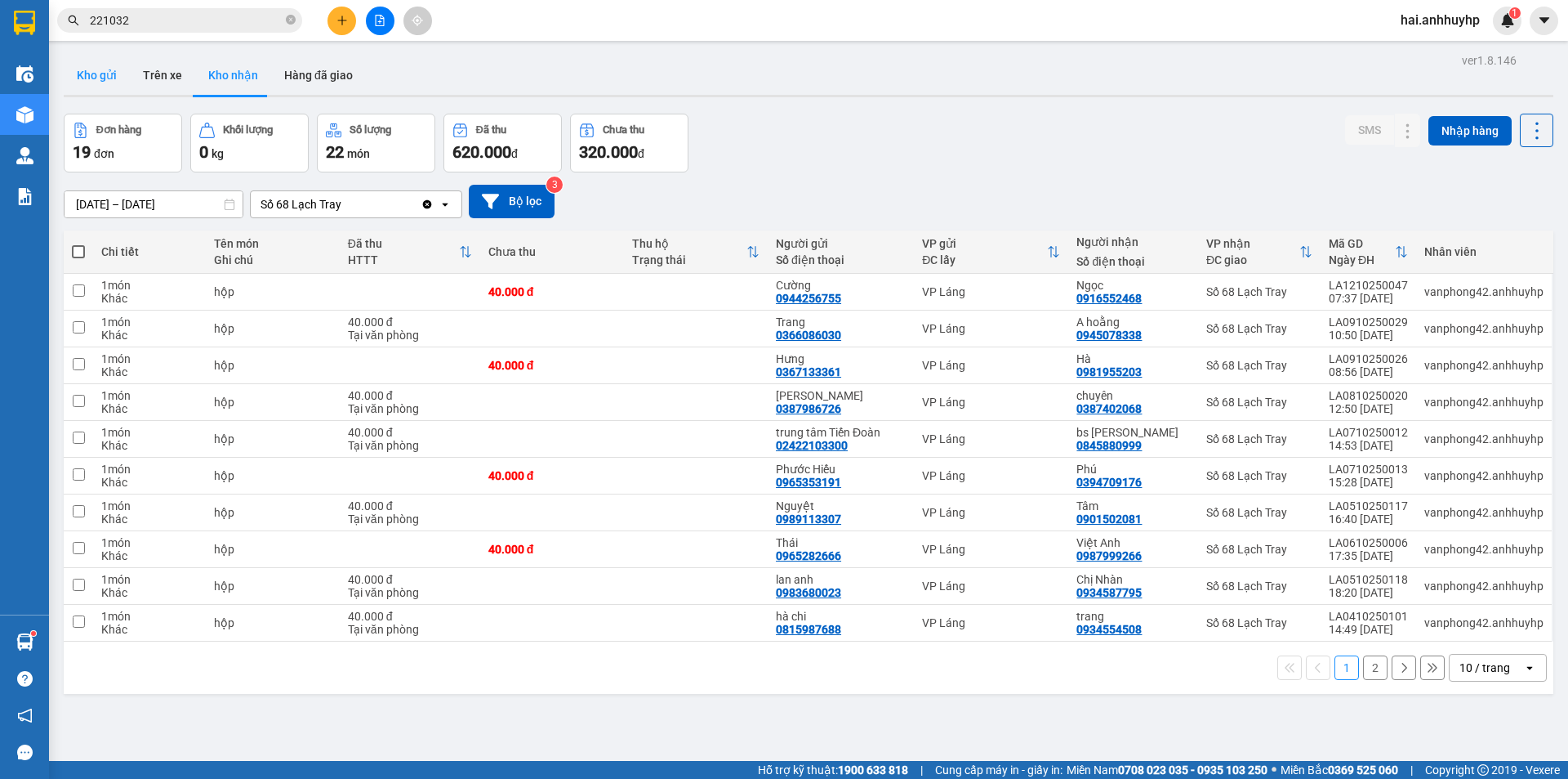
click at [105, 83] on button "Kho gửi" at bounding box center [97, 74] width 66 height 39
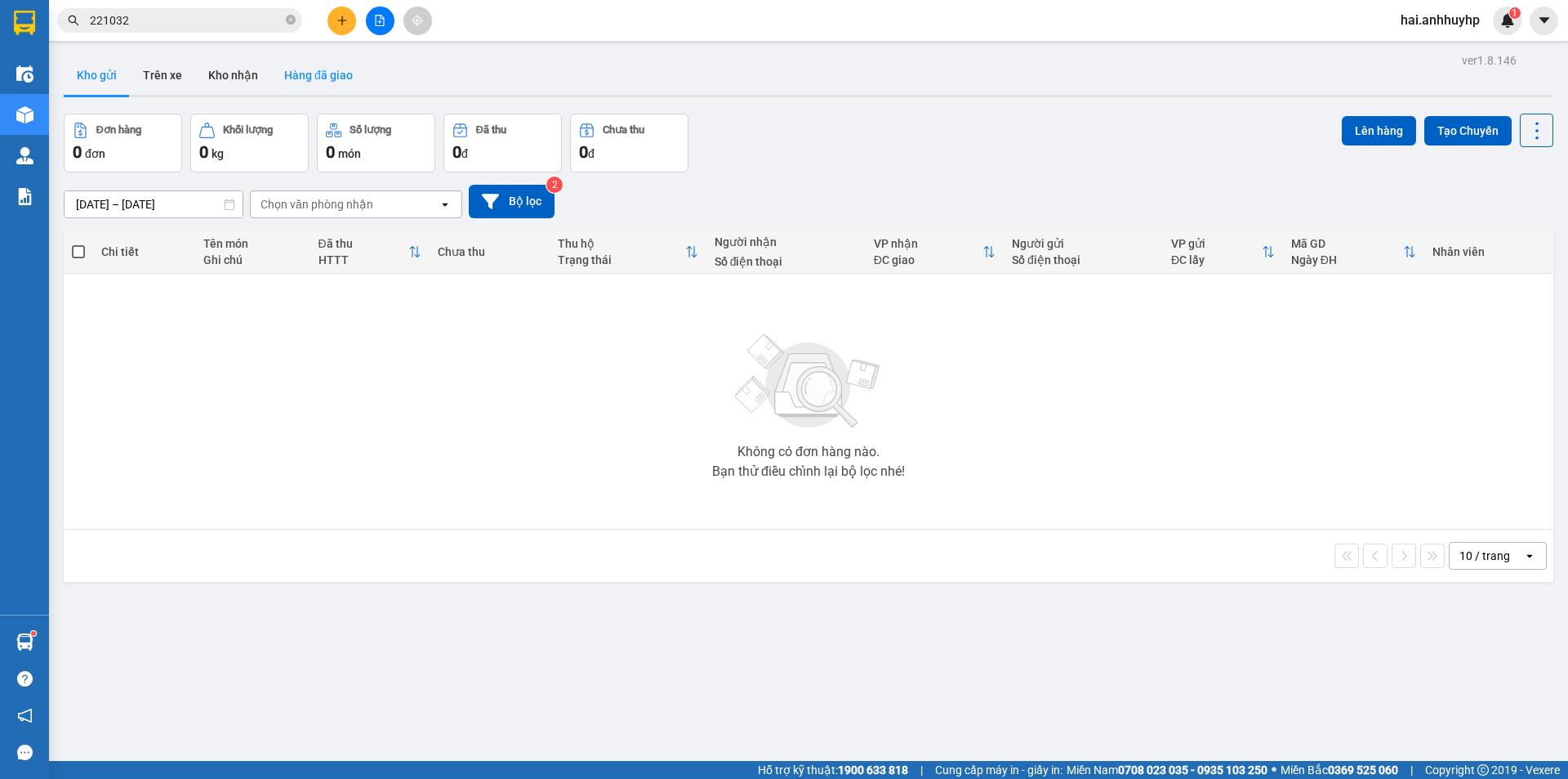
click at [341, 78] on button "Hàng đã giao" at bounding box center [318, 74] width 95 height 39
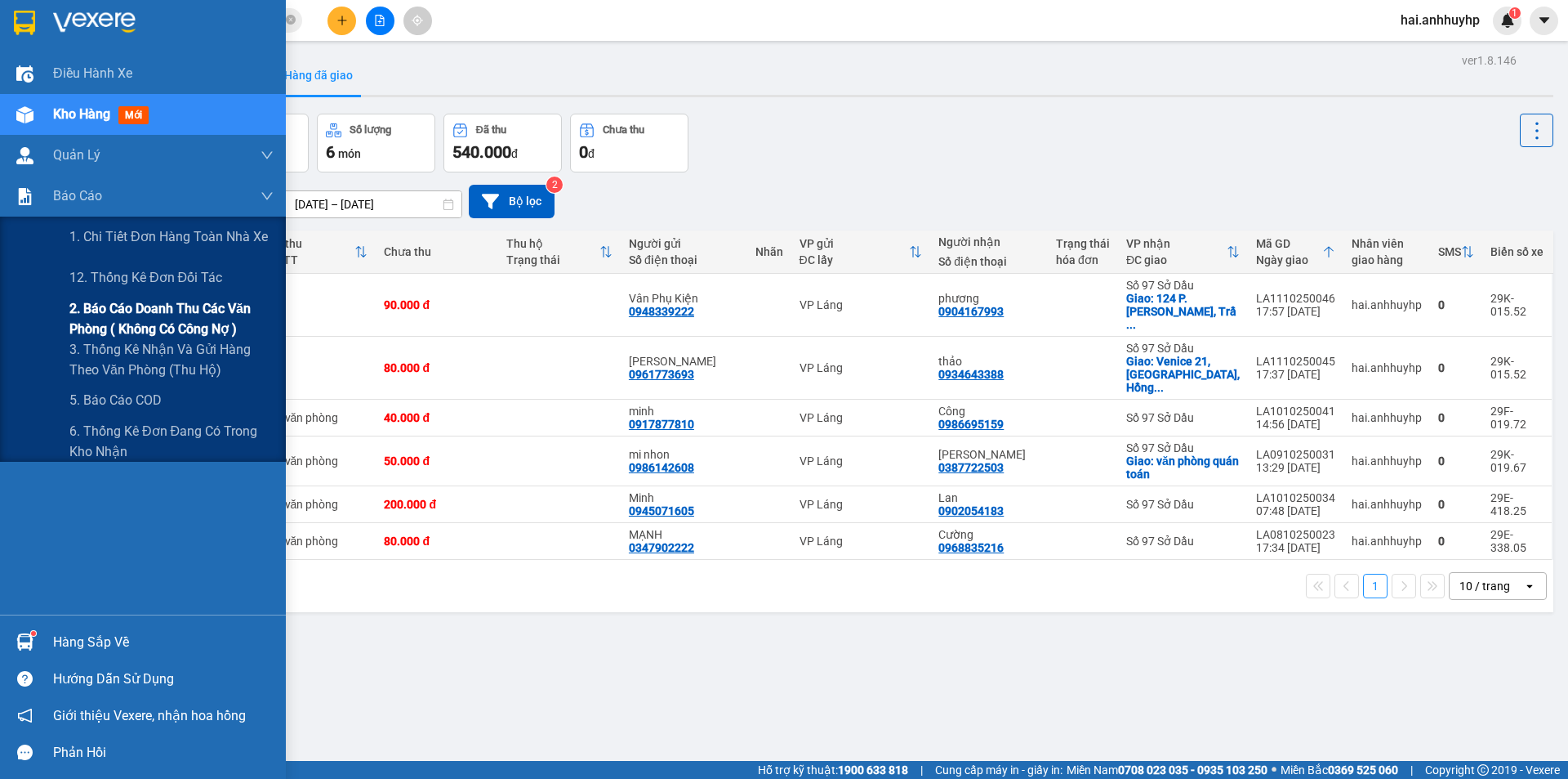
click at [116, 329] on span "2. Báo cáo doanh thu các văn phòng ( không có công nợ )" at bounding box center [171, 318] width 204 height 40
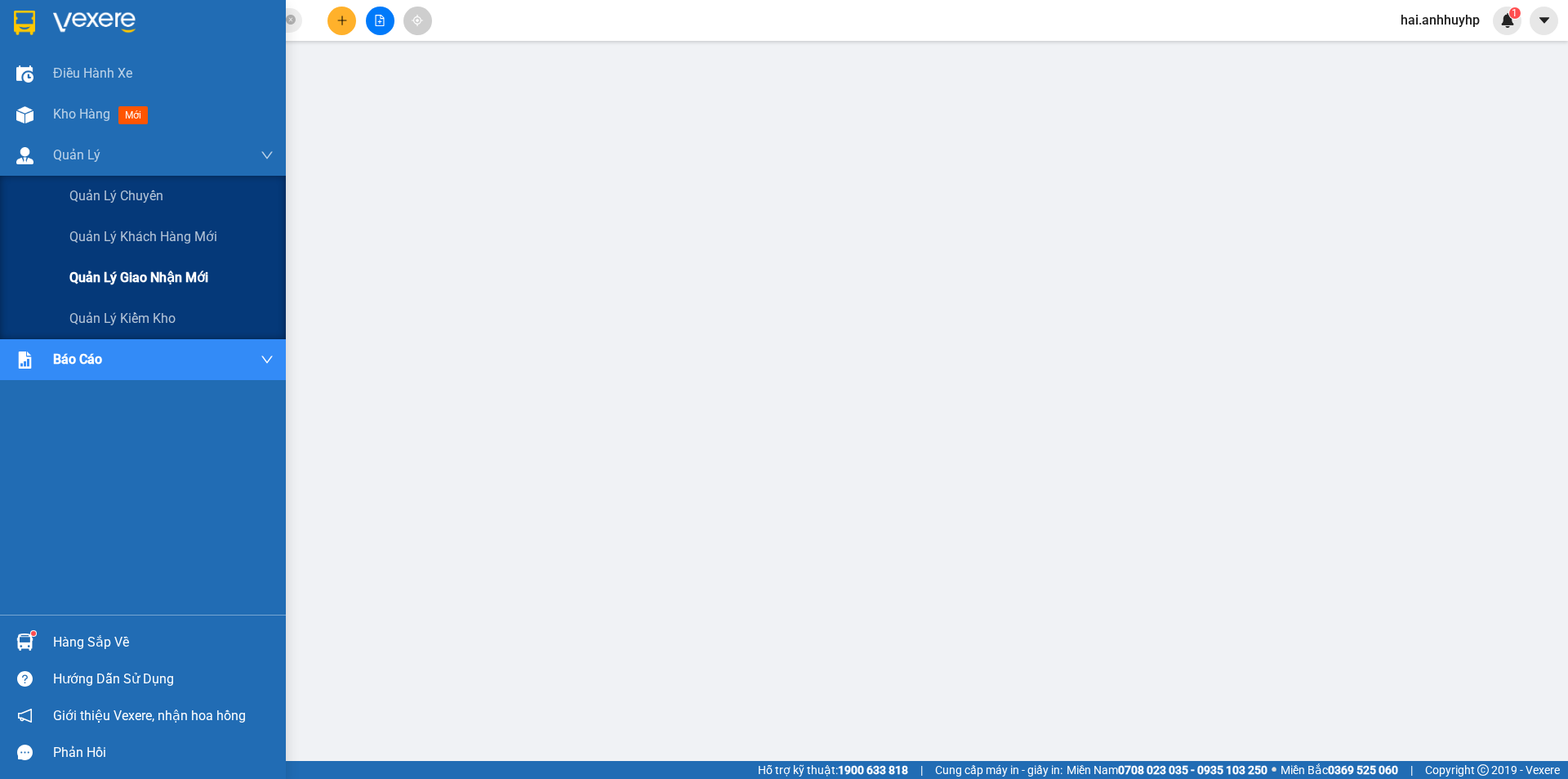
click at [123, 273] on span "Quản lý giao nhận mới" at bounding box center [139, 278] width 139 height 21
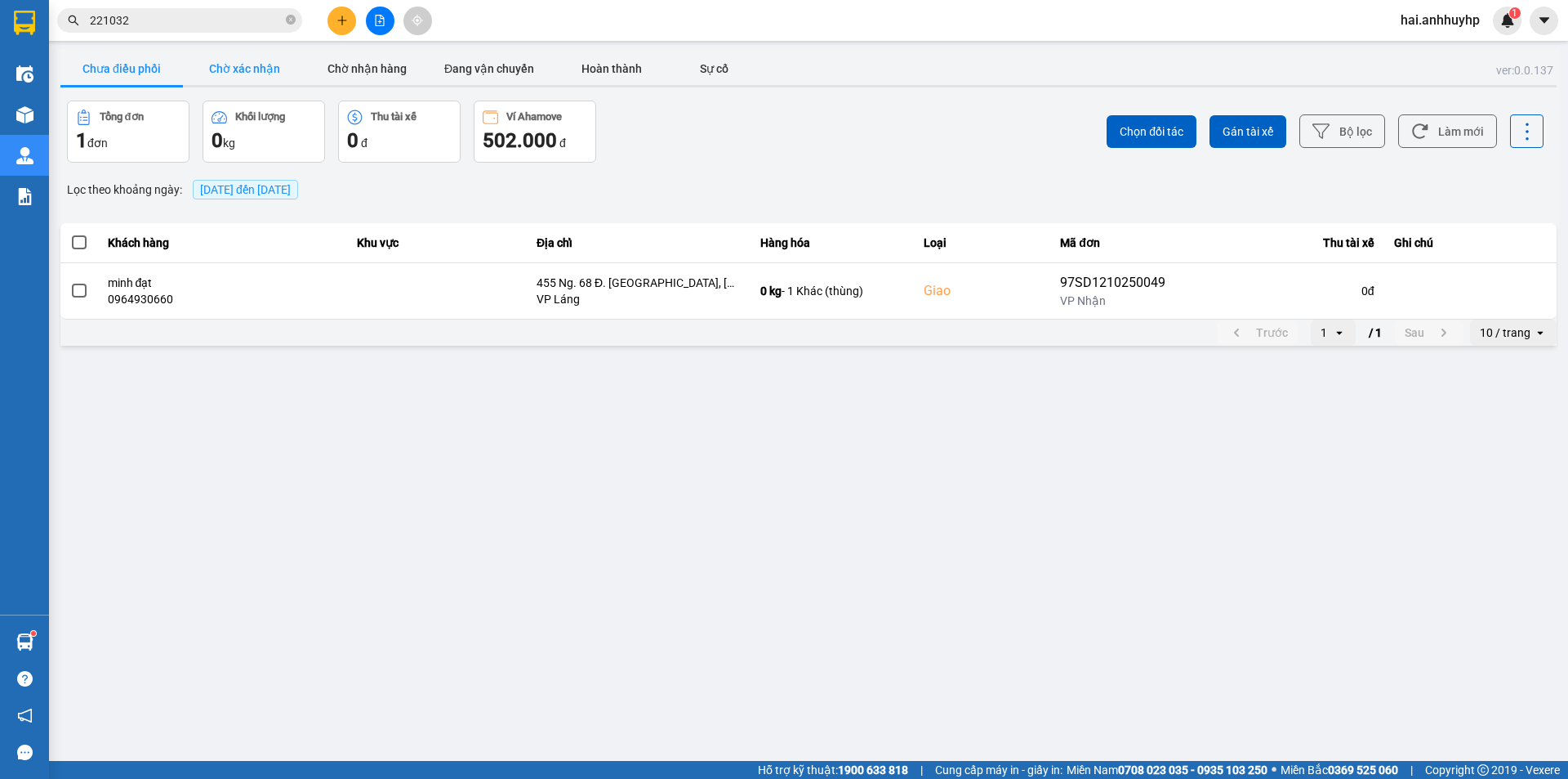
click at [200, 59] on button "Chờ xác nhận" at bounding box center [244, 69] width 122 height 33
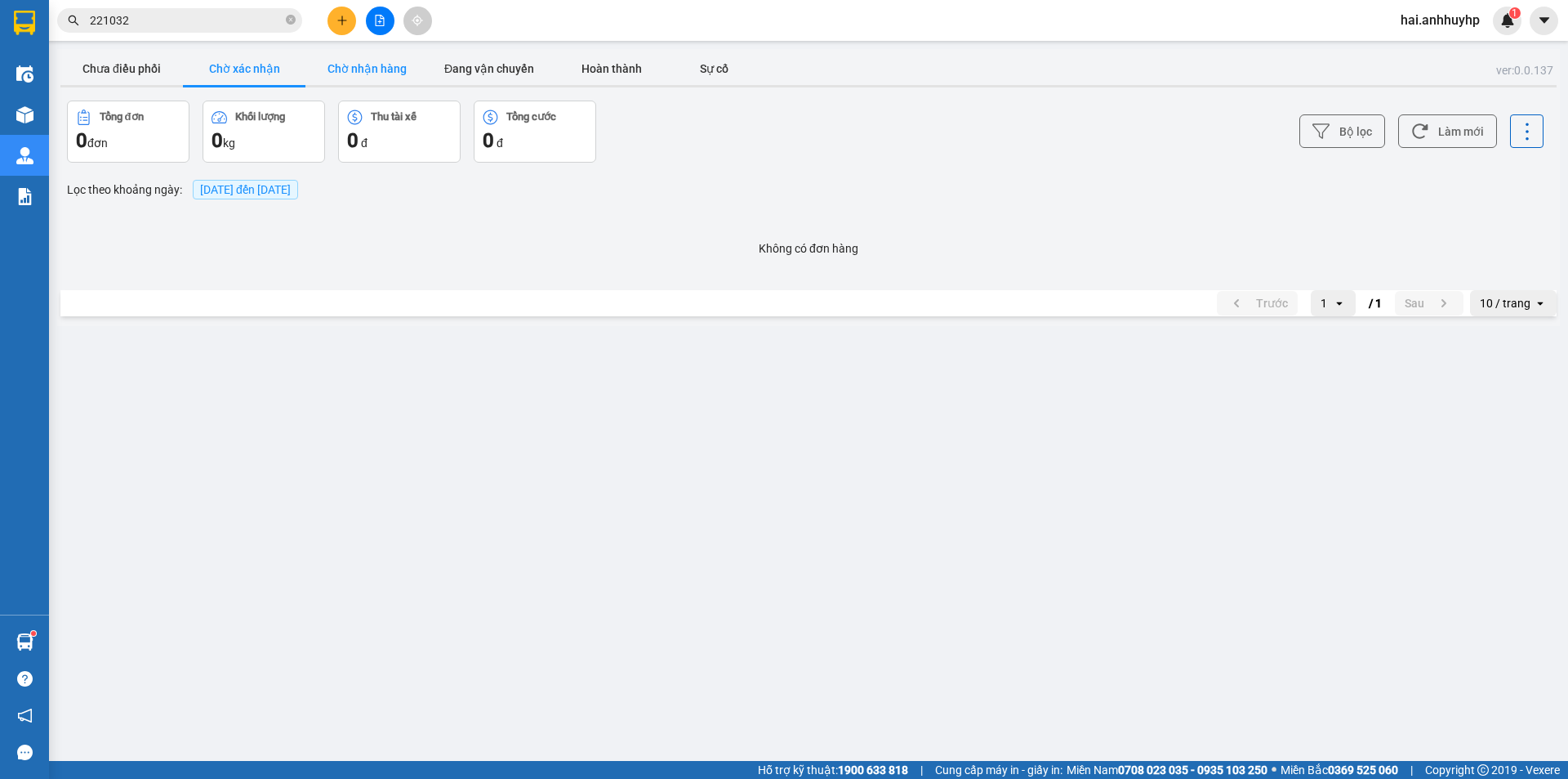
click at [345, 76] on button "Chờ nhận hàng" at bounding box center [367, 69] width 122 height 33
click at [473, 75] on button "Đang vận chuyển" at bounding box center [489, 69] width 122 height 33
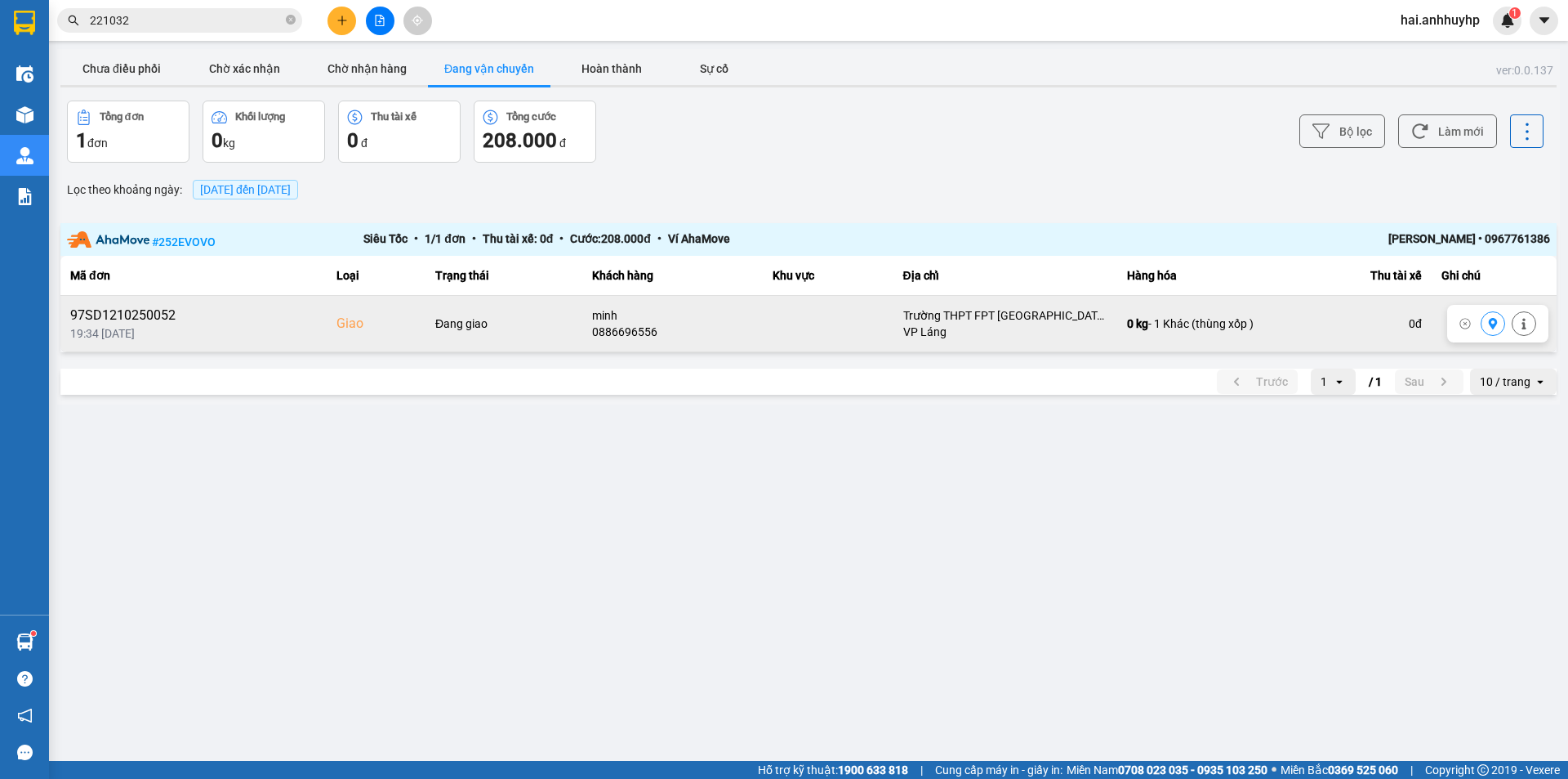
click at [1488, 321] on icon at bounding box center [1494, 324] width 12 height 12
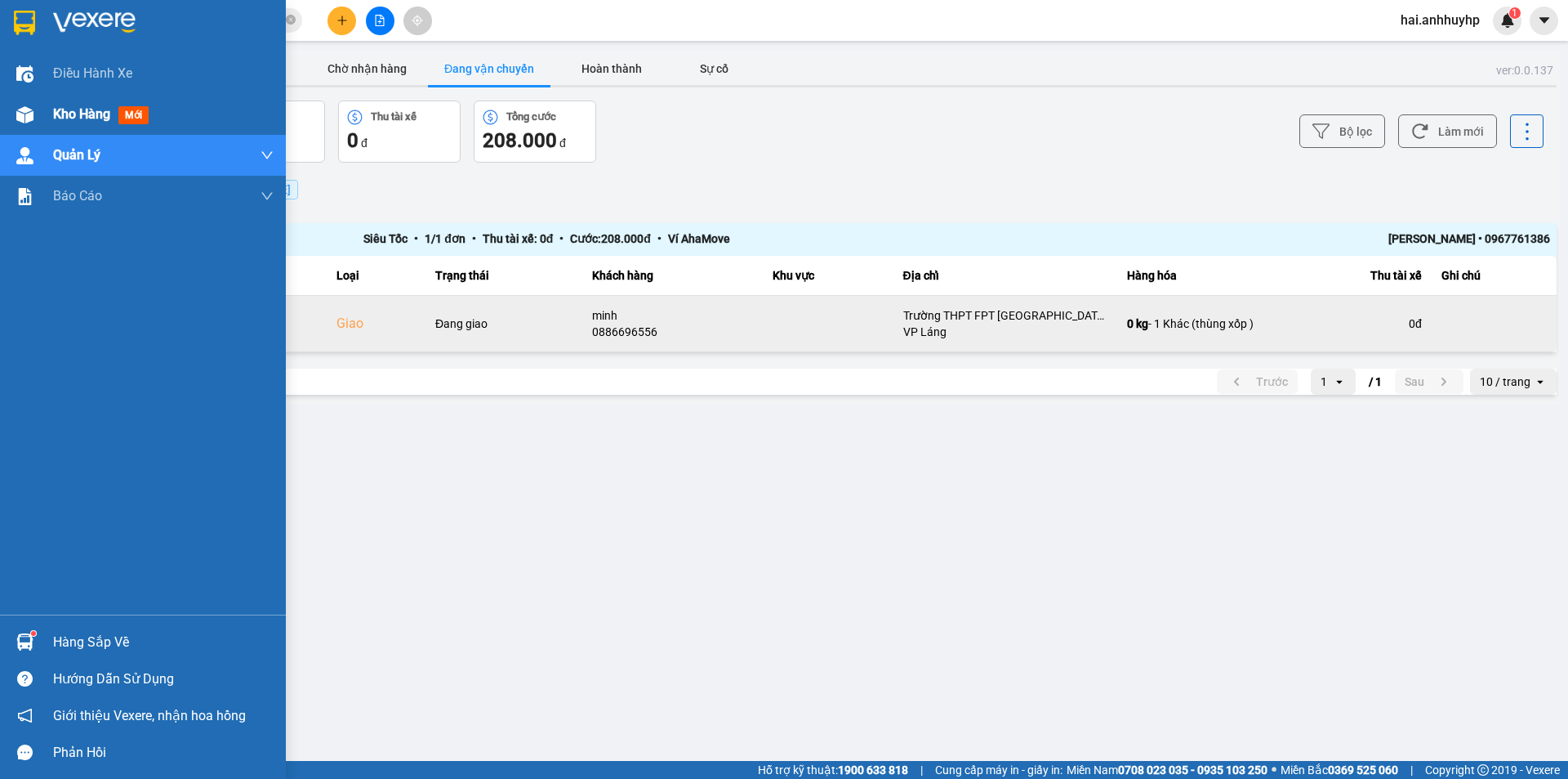
click at [81, 114] on span "Kho hàng" at bounding box center [81, 114] width 57 height 16
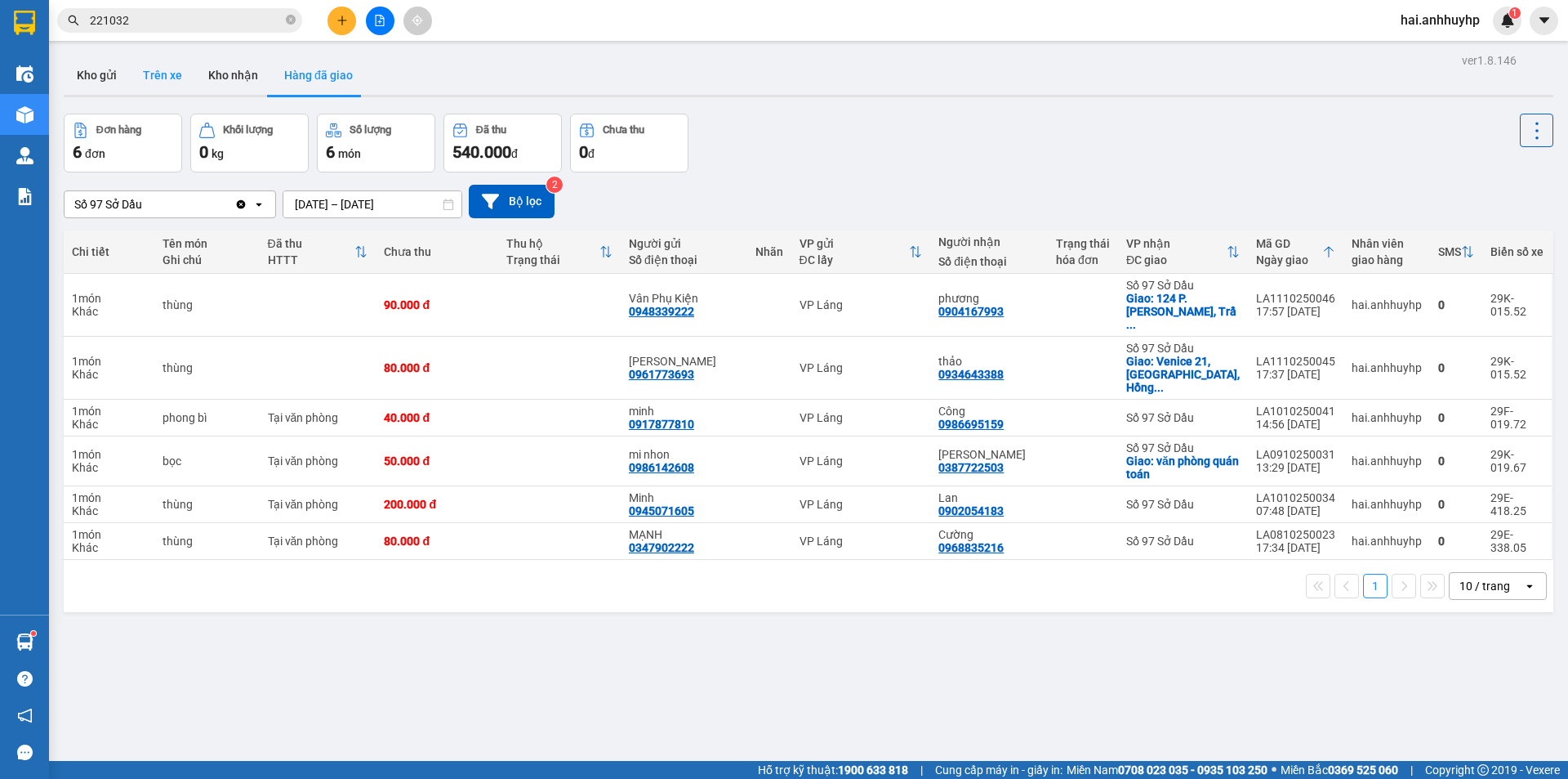
click at [166, 78] on button "Trên xe" at bounding box center [162, 74] width 65 height 39
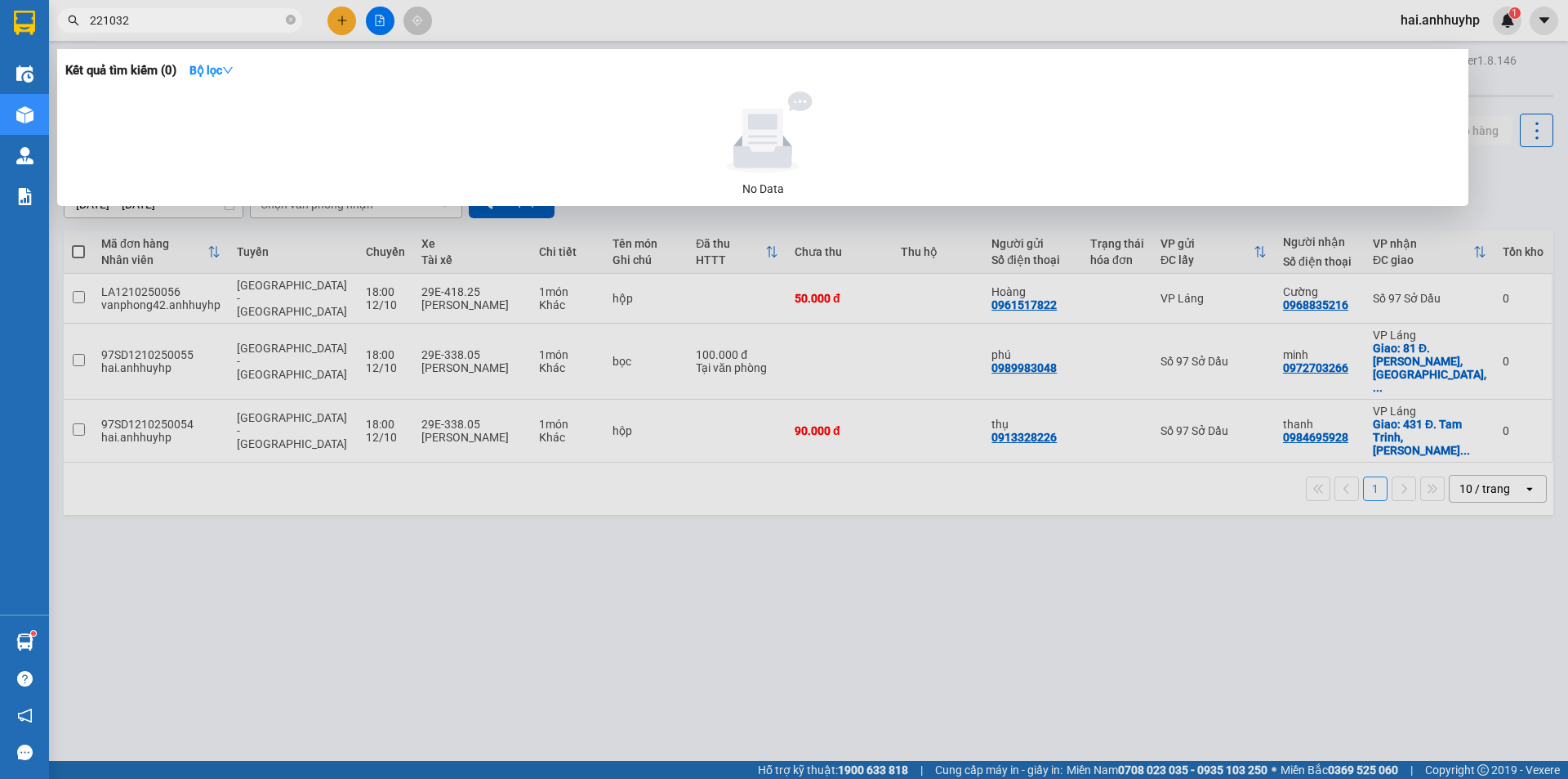
click at [298, 26] on span "221032" at bounding box center [179, 21] width 245 height 25
click at [291, 24] on icon "close-circle" at bounding box center [291, 20] width 10 height 10
type input "15204"
click at [296, 21] on span "15204" at bounding box center [179, 21] width 245 height 25
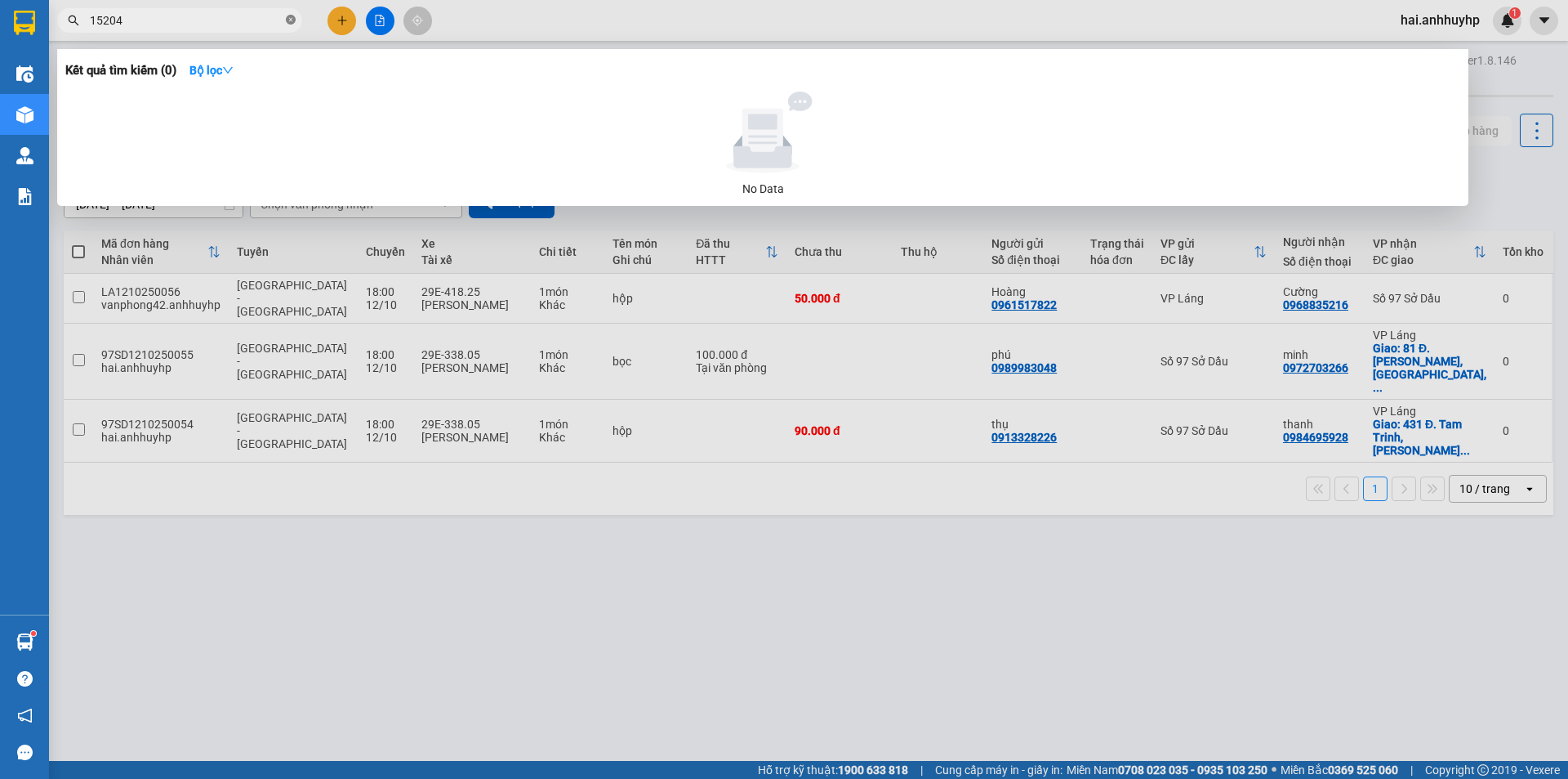
click at [294, 21] on icon "close-circle" at bounding box center [291, 20] width 10 height 10
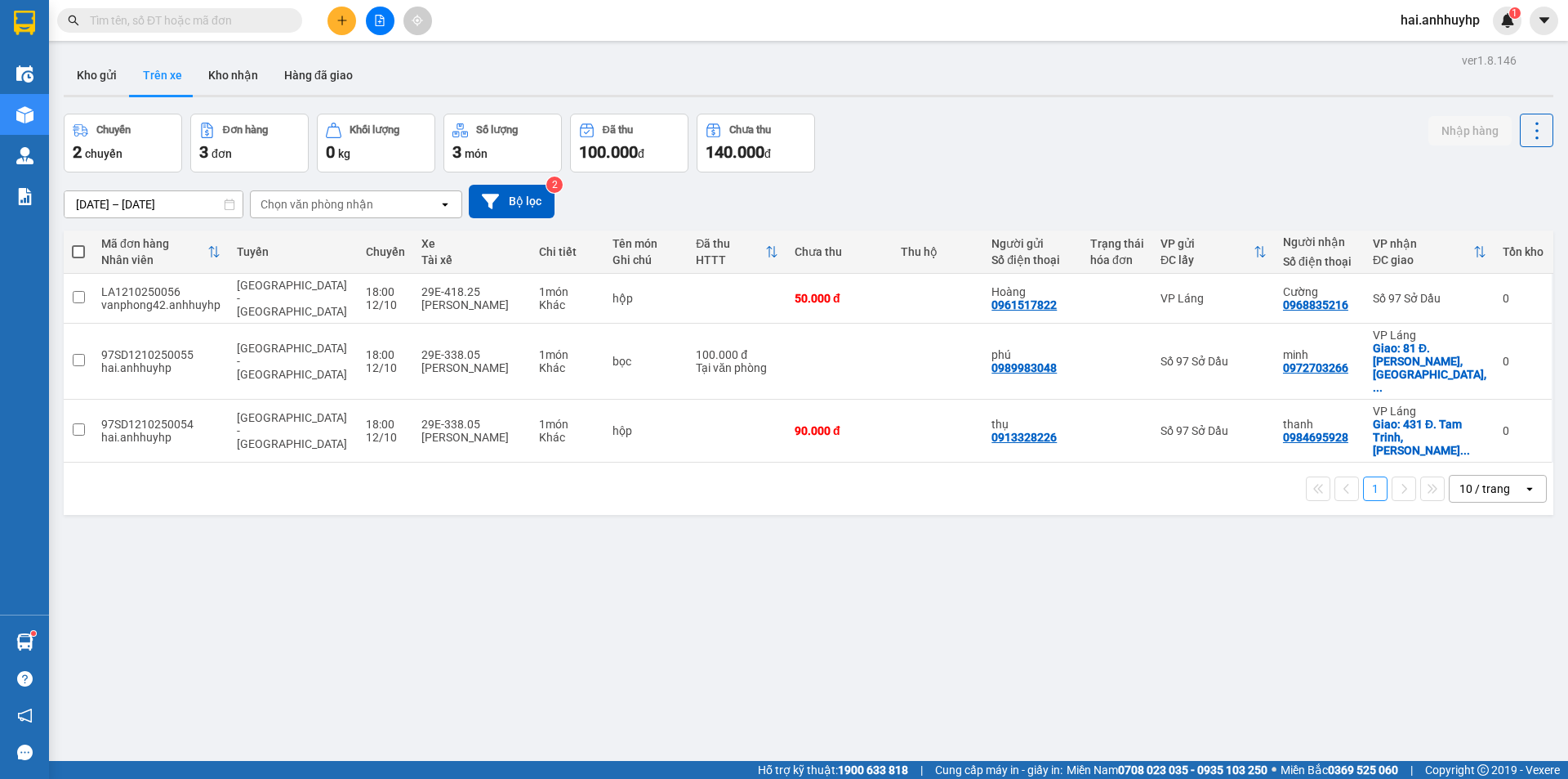
paste input "0816615204"
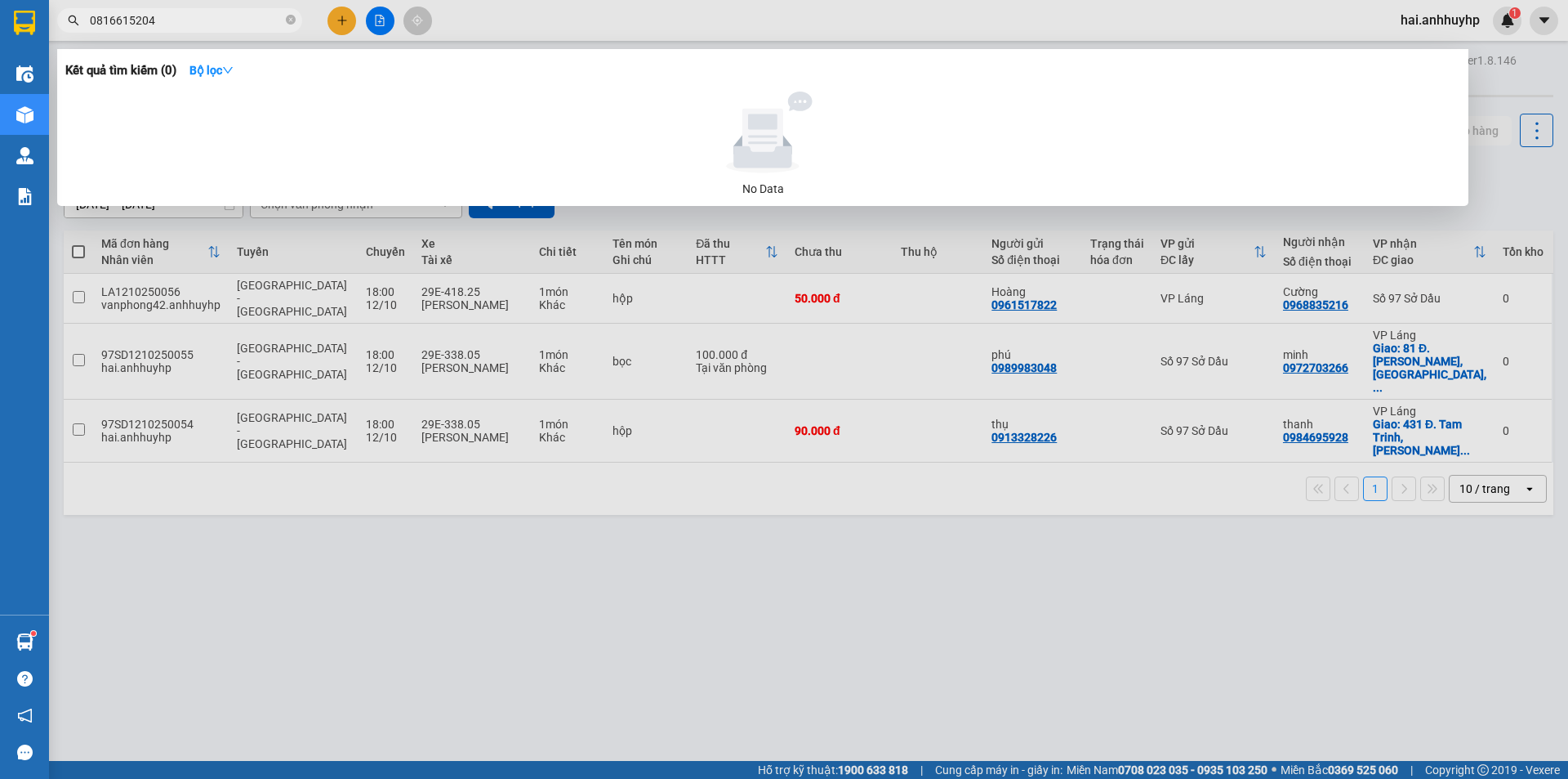
type input "0816615204"
